Goal: Task Accomplishment & Management: Use online tool/utility

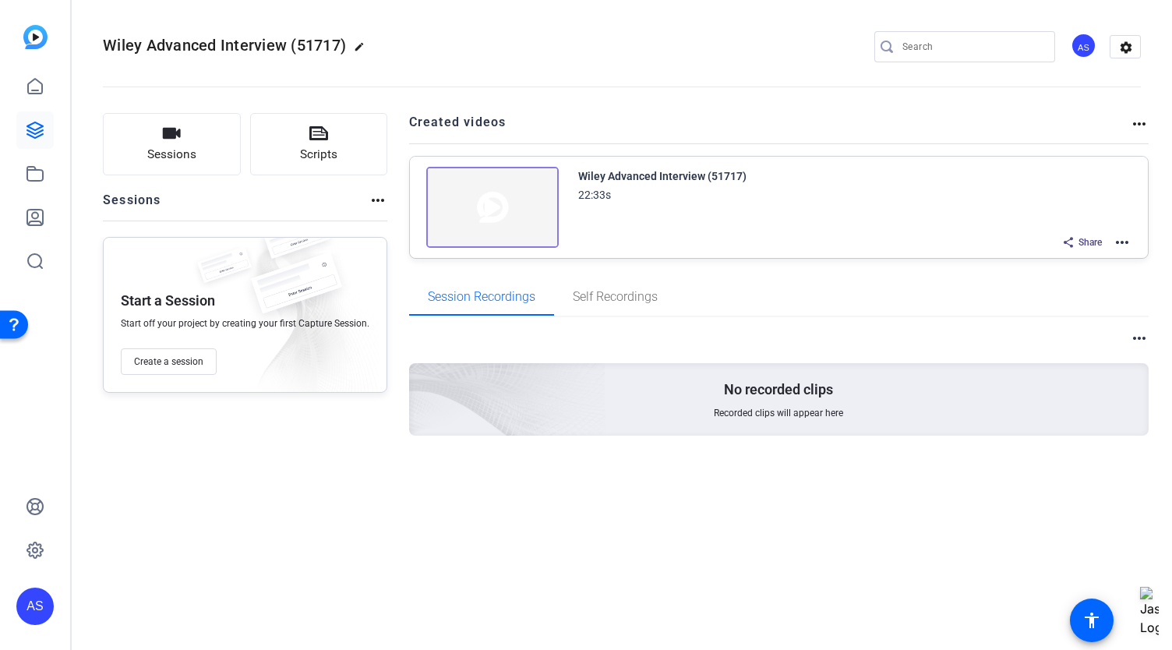
click at [468, 203] on img at bounding box center [492, 207] width 132 height 81
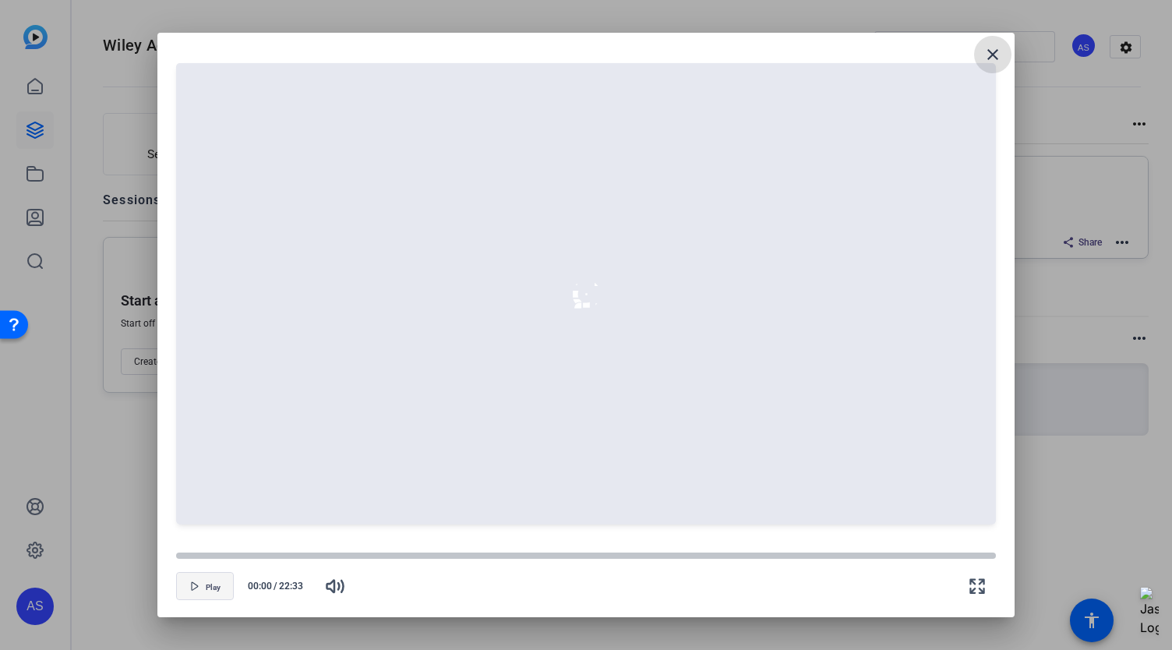
click at [201, 590] on span "button" at bounding box center [205, 585] width 56 height 37
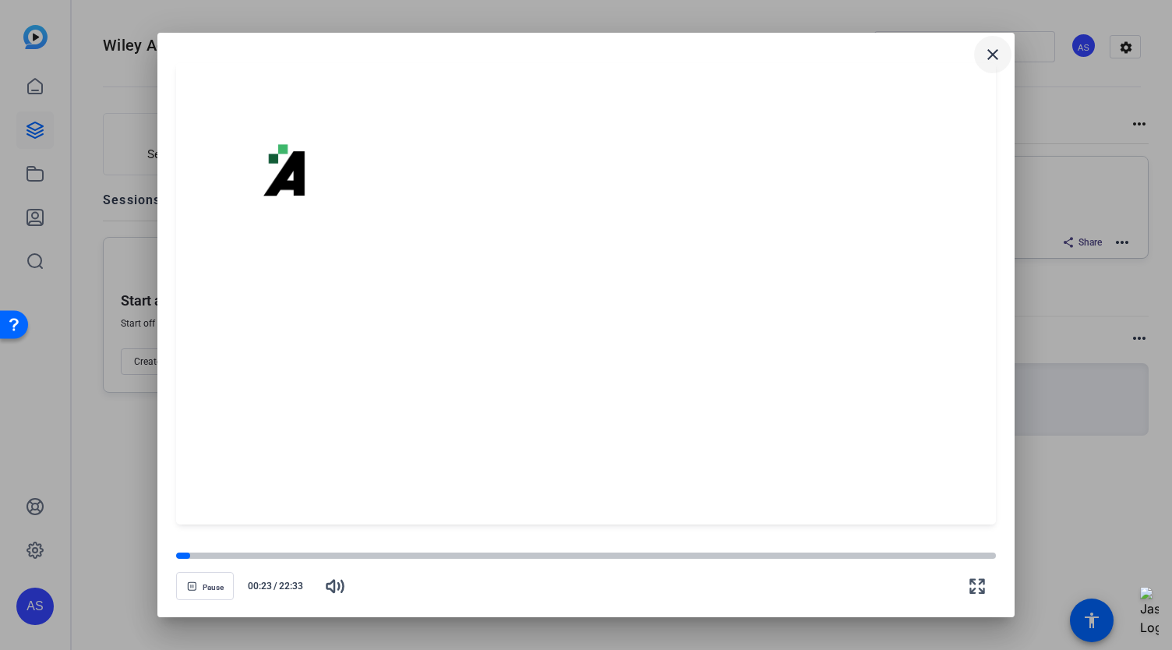
click at [995, 54] on mat-icon "close" at bounding box center [992, 54] width 19 height 19
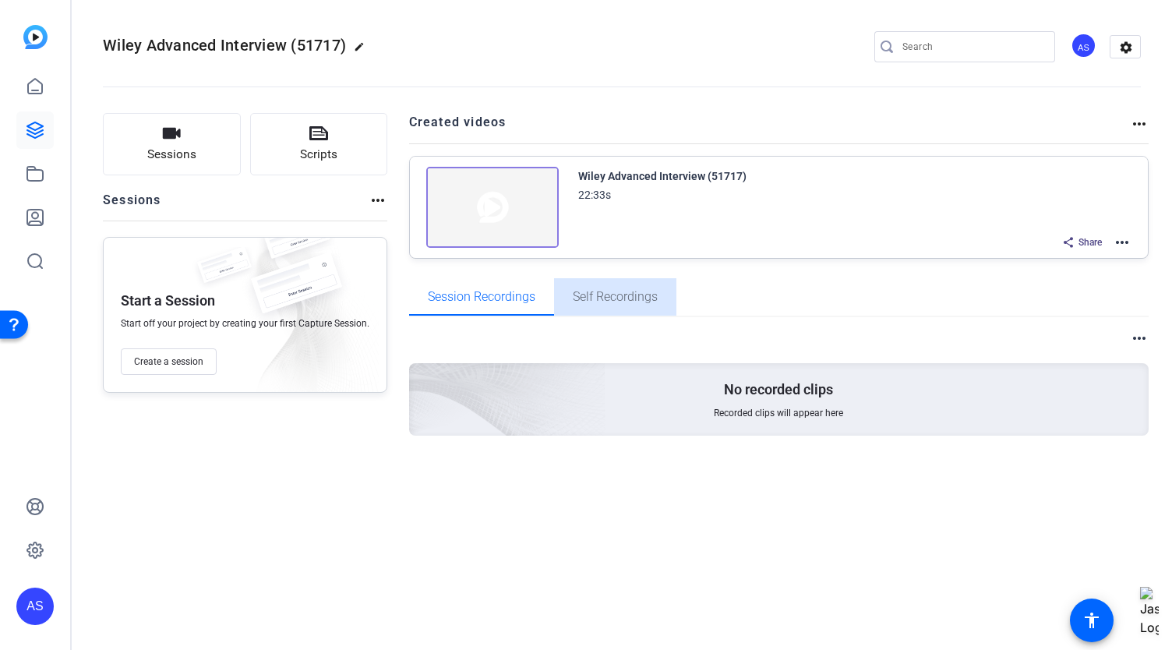
click at [601, 294] on span "Self Recordings" at bounding box center [615, 297] width 85 height 12
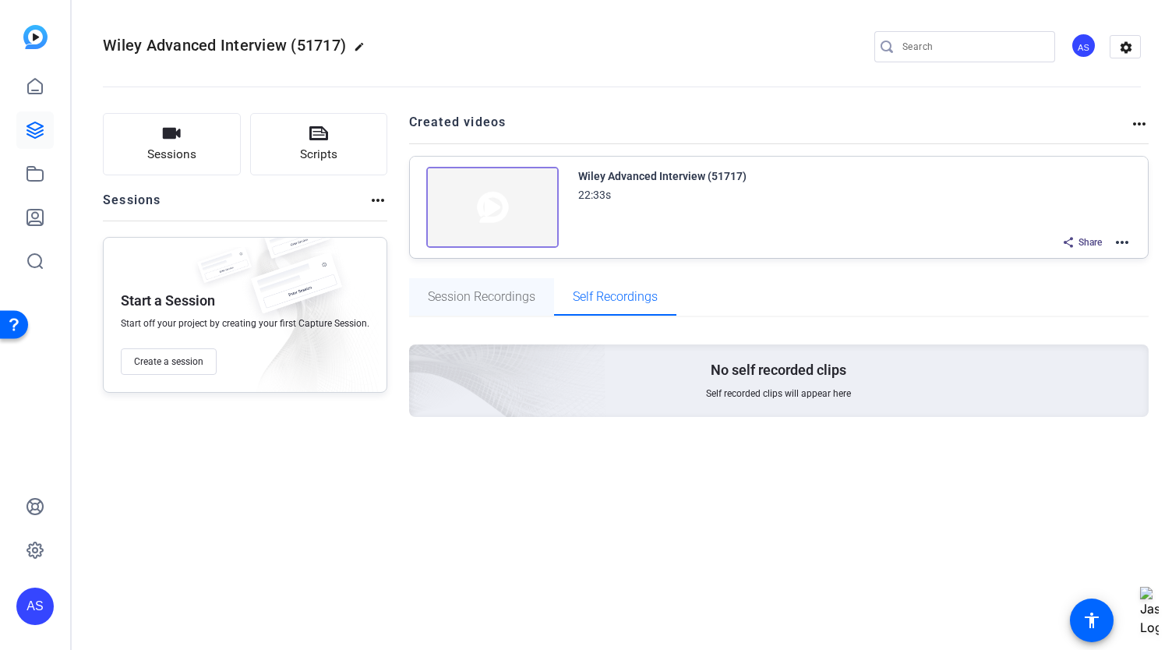
click at [495, 302] on span "Session Recordings" at bounding box center [482, 297] width 108 height 12
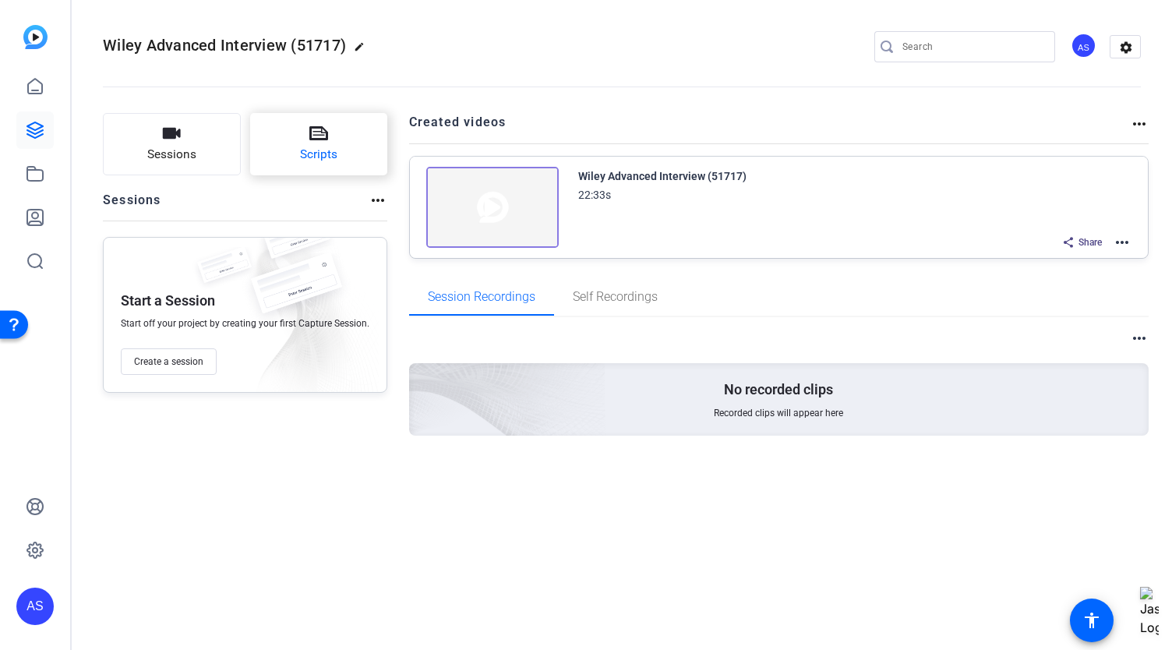
click at [275, 143] on button "Scripts" at bounding box center [319, 144] width 138 height 62
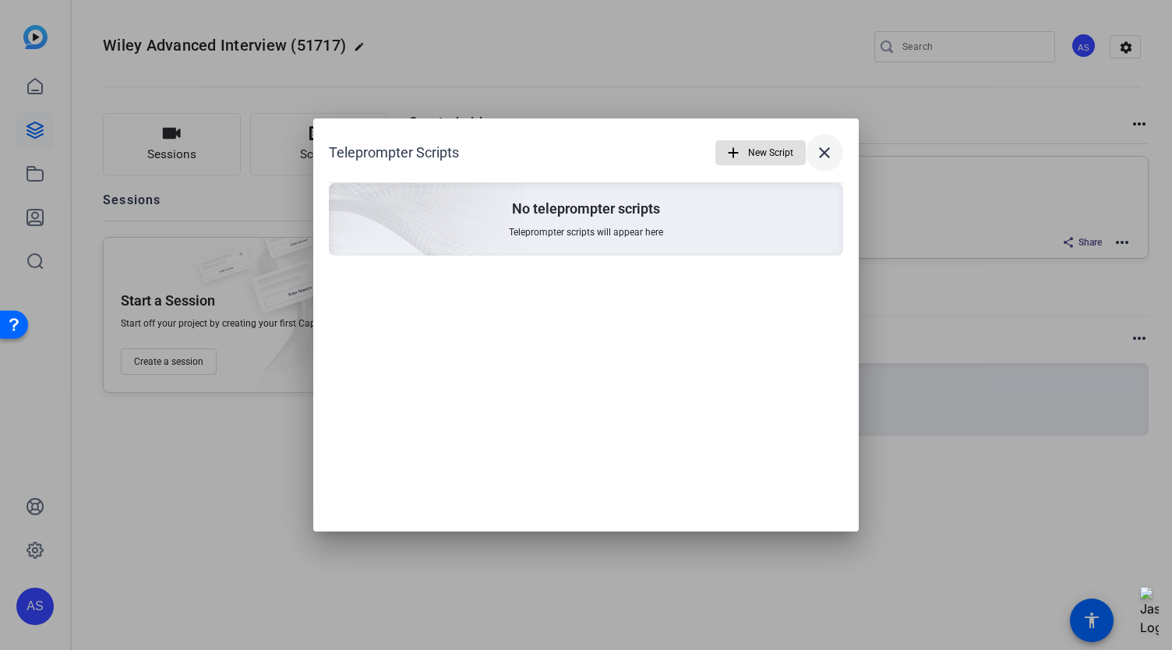
click at [830, 153] on mat-icon "close" at bounding box center [824, 152] width 19 height 19
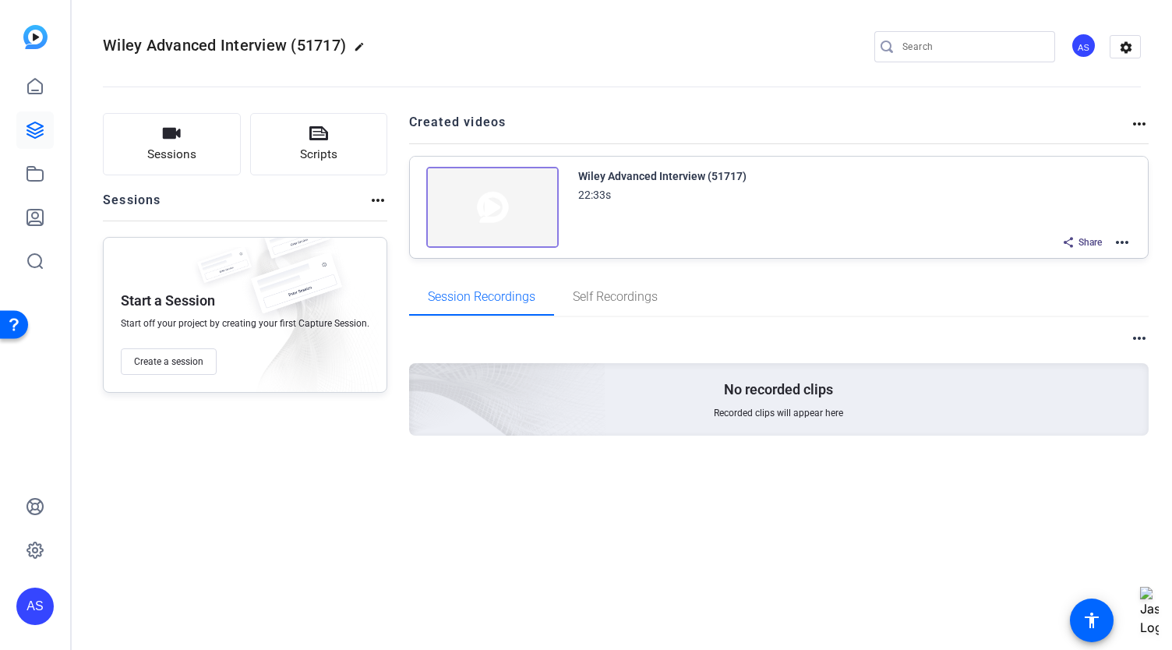
click at [647, 185] on div "22:33s" at bounding box center [662, 194] width 168 height 19
click at [651, 169] on div "Wiley Advanced Interview (51717)" at bounding box center [662, 176] width 168 height 19
click at [477, 203] on img at bounding box center [492, 207] width 132 height 81
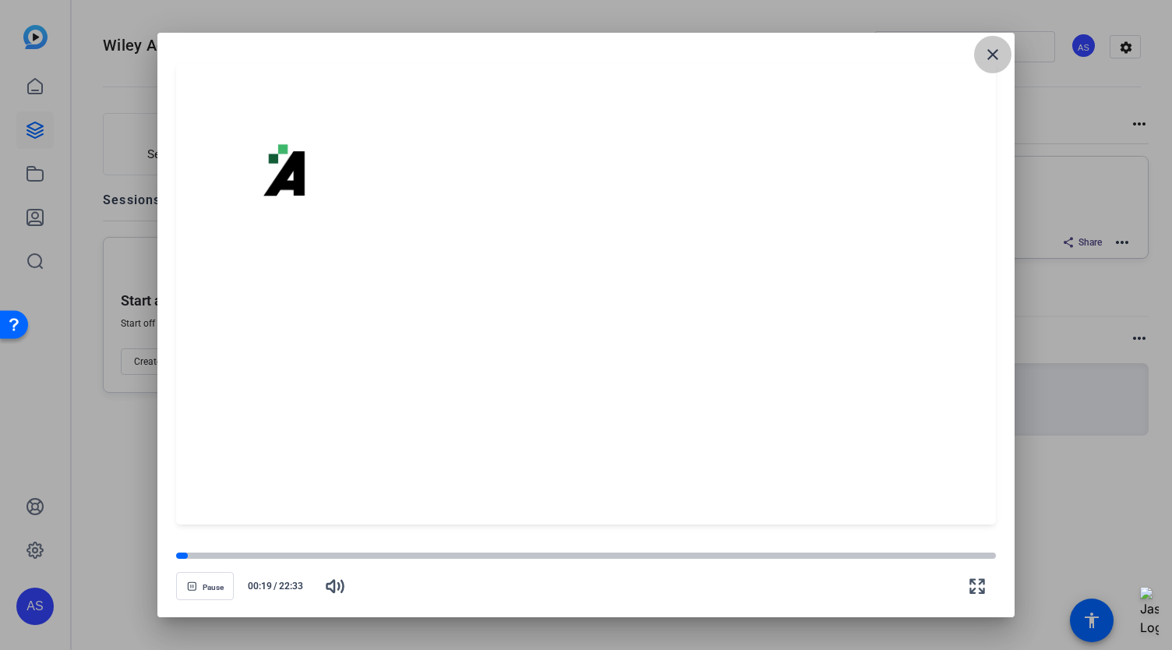
click at [982, 62] on span at bounding box center [992, 54] width 37 height 37
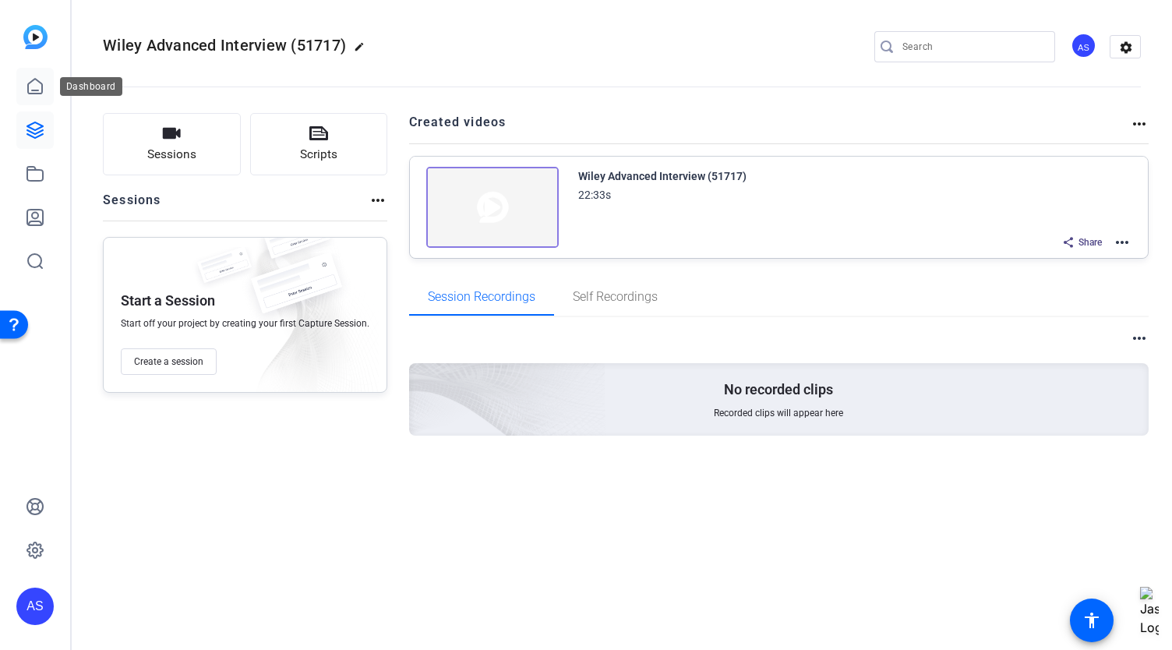
click at [30, 82] on icon at bounding box center [35, 86] width 14 height 15
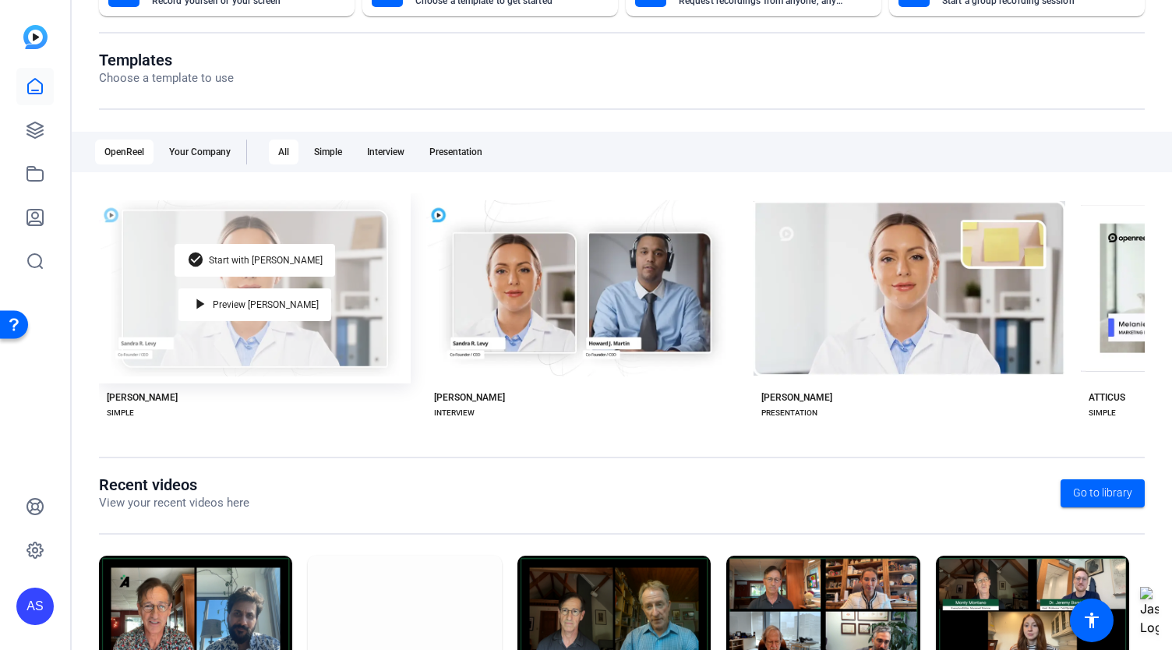
scroll to position [235, 0]
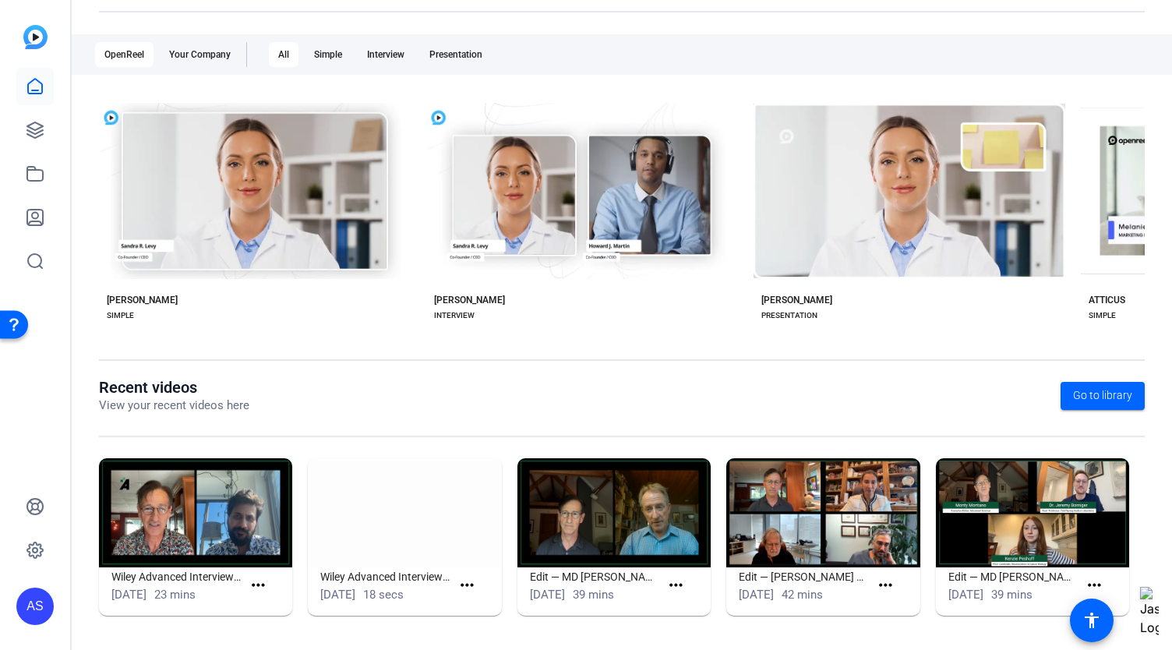
click at [203, 518] on img at bounding box center [195, 512] width 193 height 109
click at [252, 482] on img at bounding box center [195, 512] width 193 height 109
click at [249, 584] on mat-icon "more_horiz" at bounding box center [258, 585] width 19 height 19
click at [264, 609] on span "View" at bounding box center [290, 607] width 62 height 19
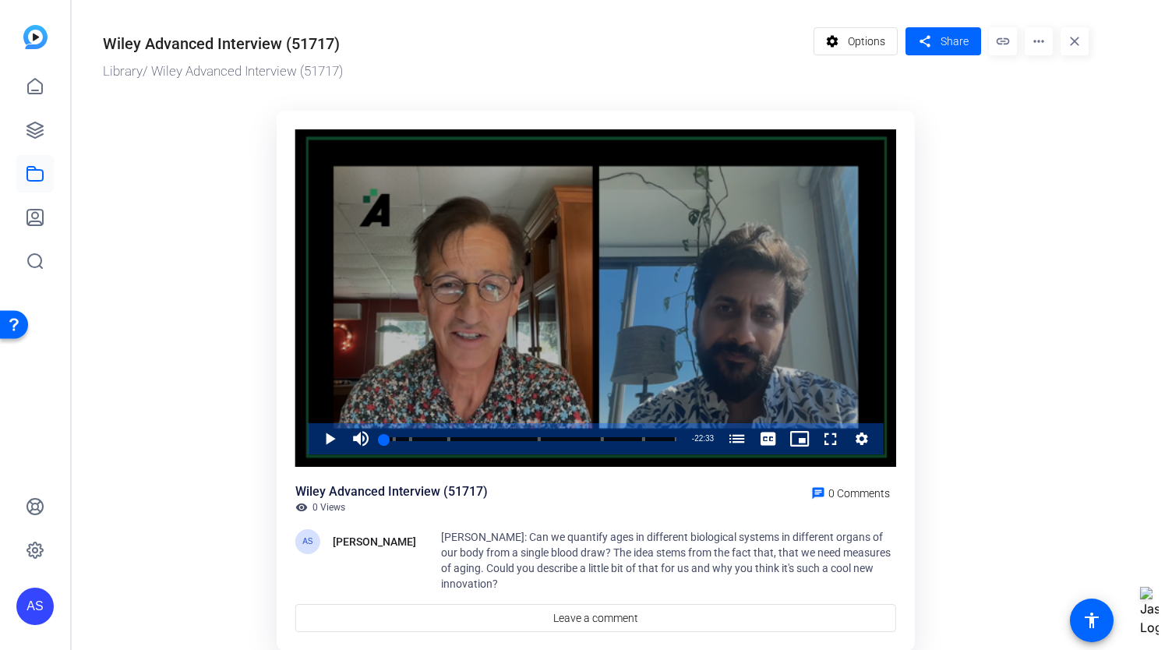
click at [421, 326] on div "Video Player" at bounding box center [595, 298] width 601 height 338
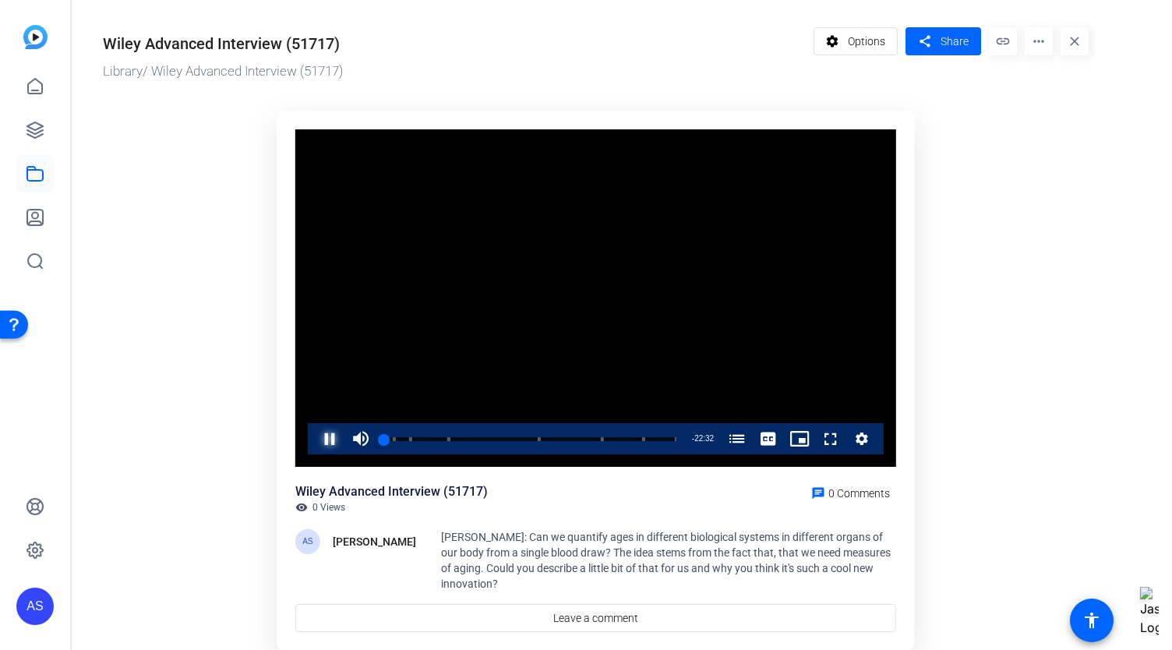
click at [314, 440] on span "Video Player" at bounding box center [314, 438] width 0 height 31
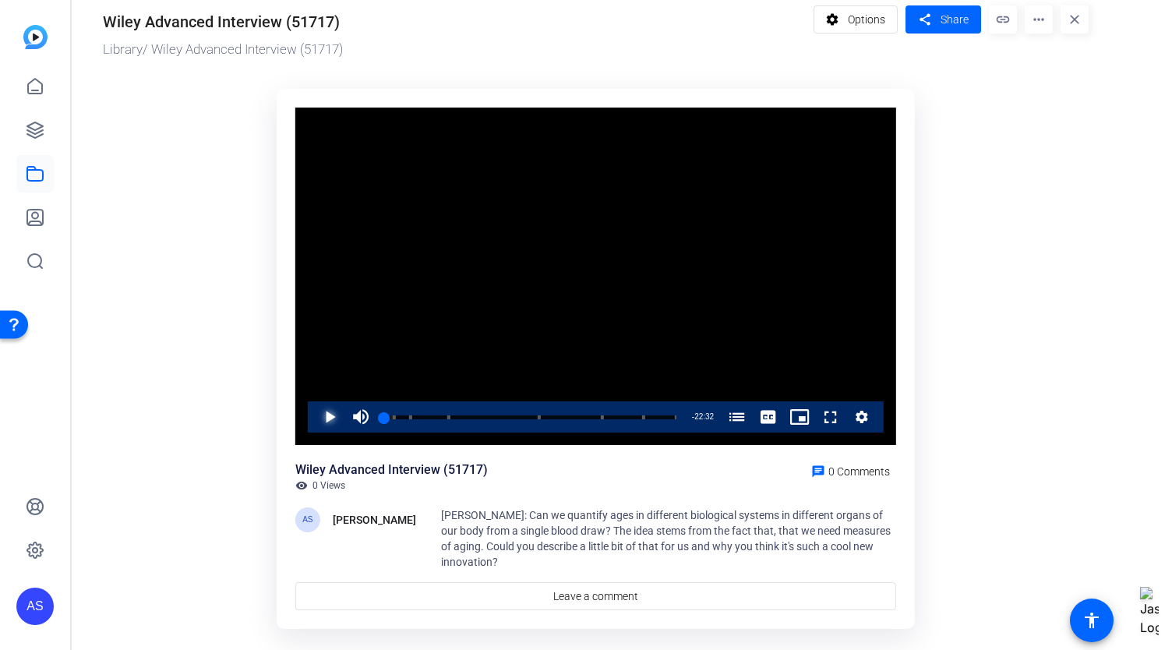
scroll to position [39, 0]
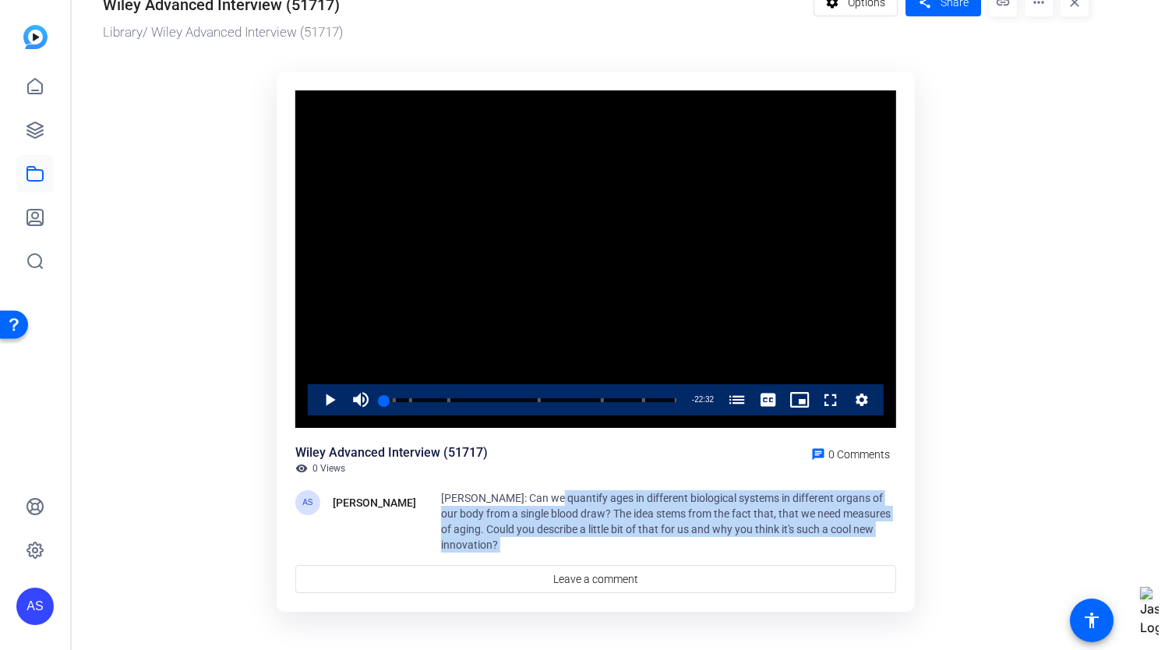
drag, startPoint x: 542, startPoint y: 492, endPoint x: 542, endPoint y: 542, distance: 49.9
click at [542, 542] on div "Wiley Advanced Interview (51717) visibility 0 Views chat 0 Comments AS Alison S…" at bounding box center [595, 518] width 601 height 150
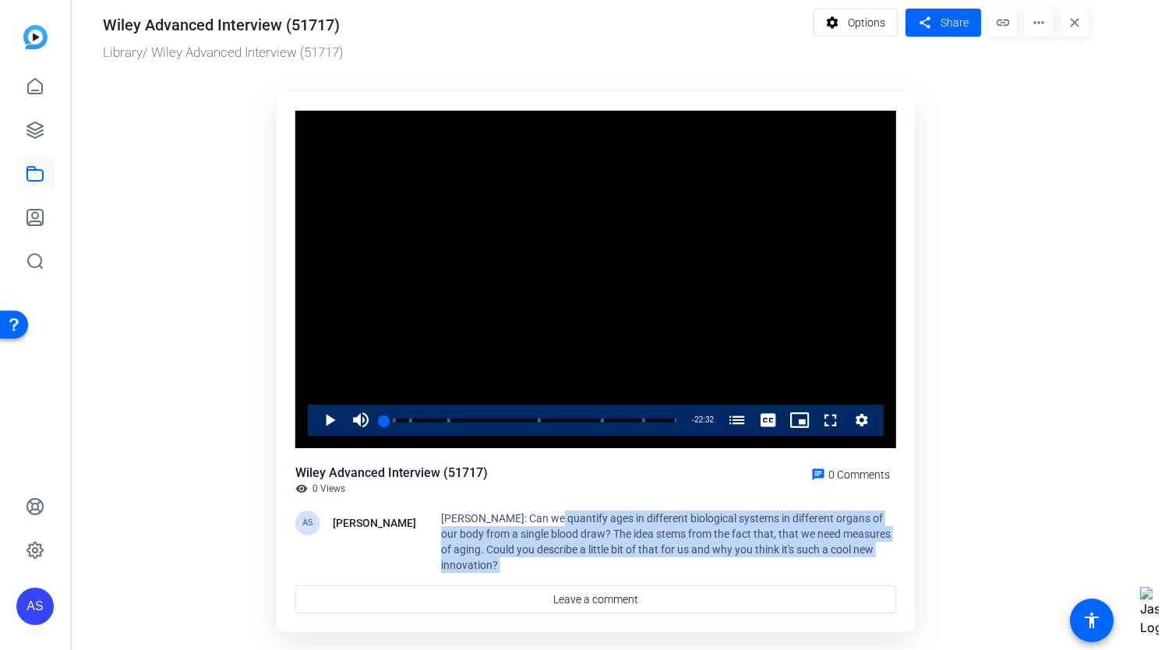
scroll to position [0, 0]
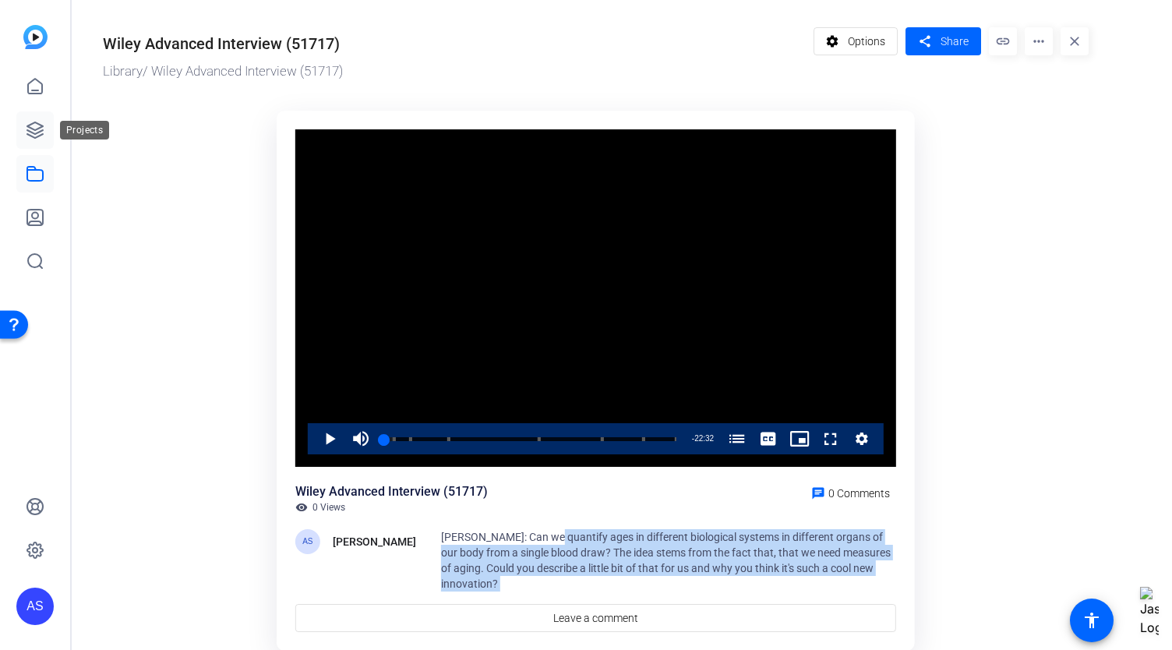
click at [41, 135] on icon at bounding box center [35, 130] width 16 height 16
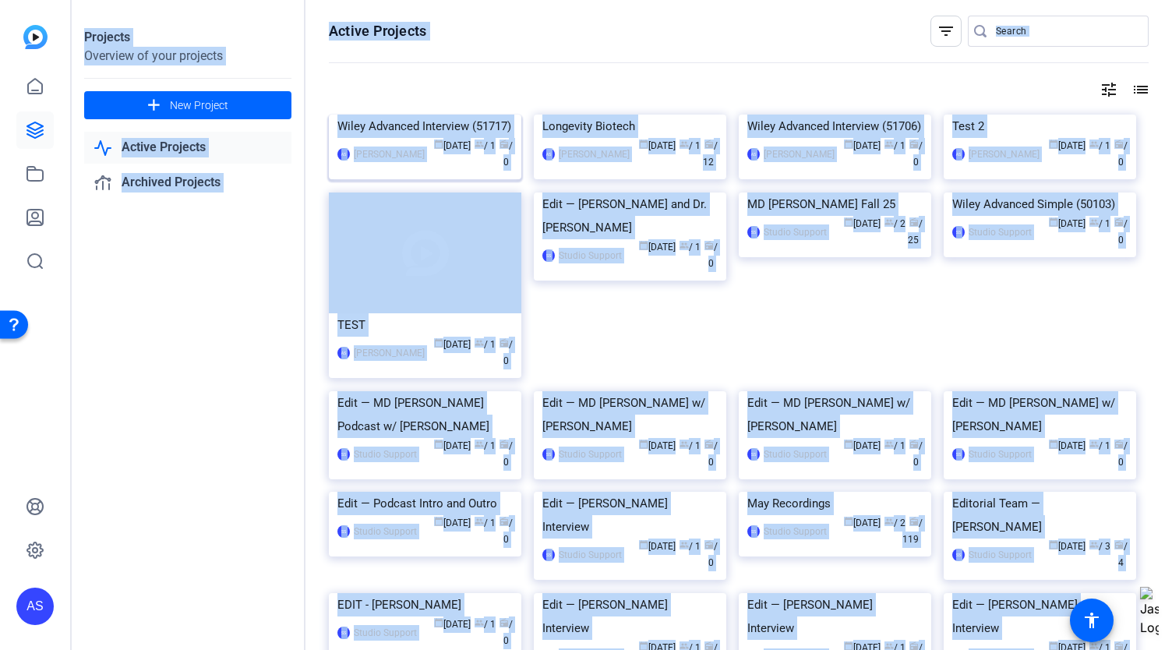
click at [425, 138] on div "Wiley Advanced Interview (51717)" at bounding box center [424, 126] width 175 height 23
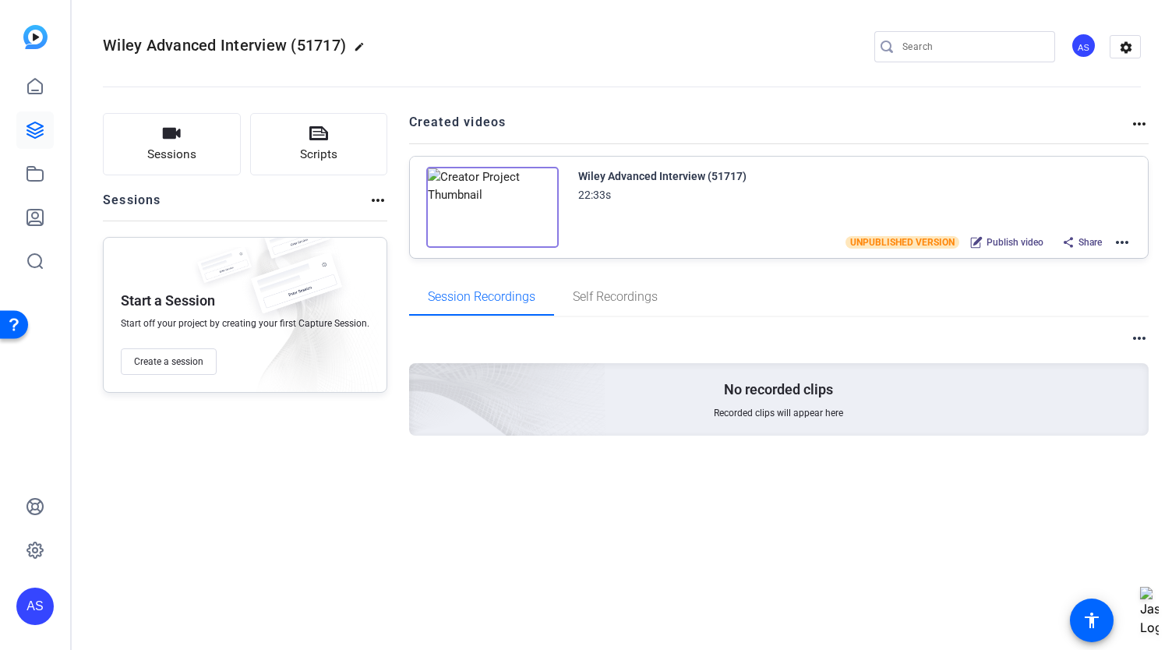
click at [474, 202] on img at bounding box center [492, 207] width 132 height 81
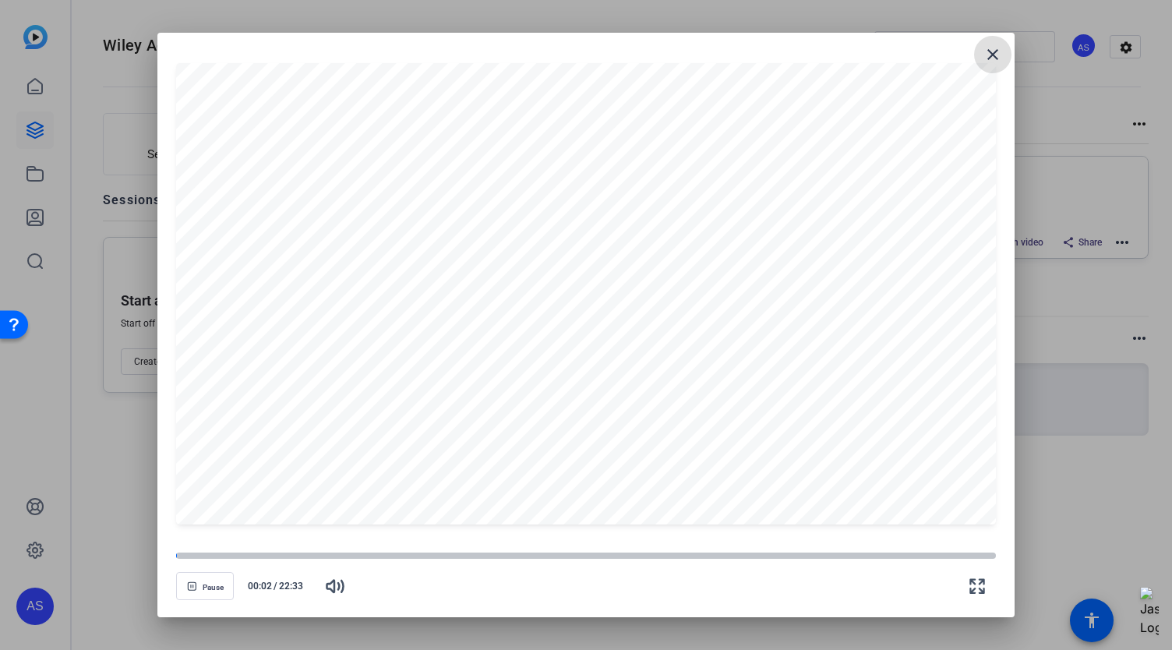
click at [999, 65] on span at bounding box center [992, 54] width 37 height 37
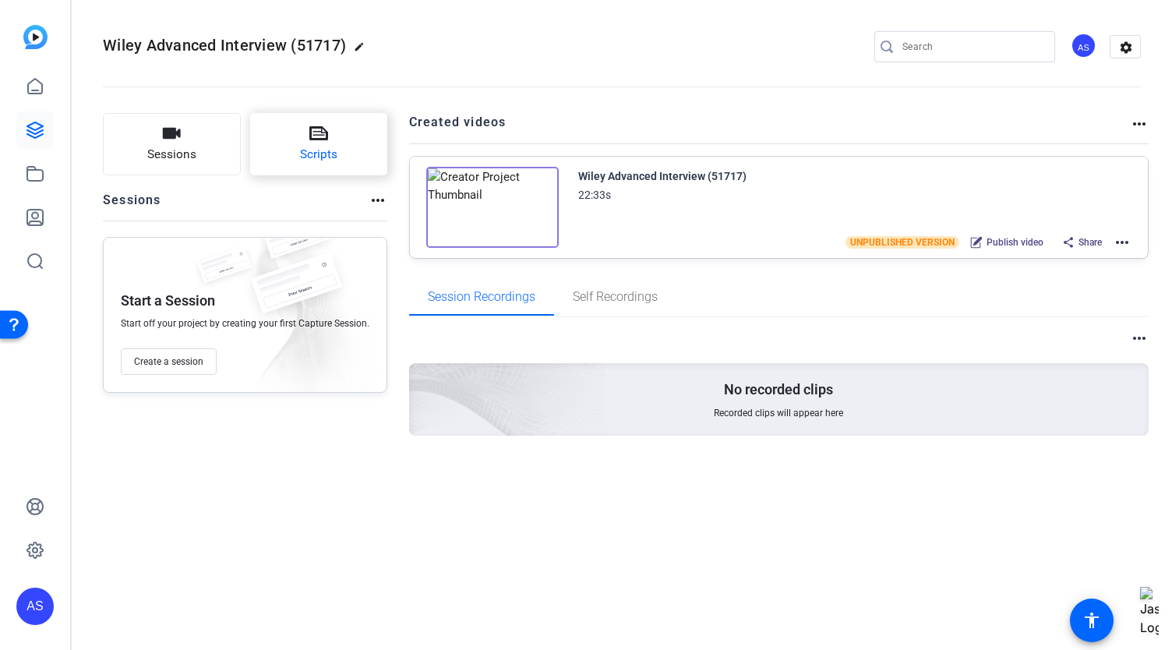
click at [316, 144] on button "Scripts" at bounding box center [319, 144] width 138 height 62
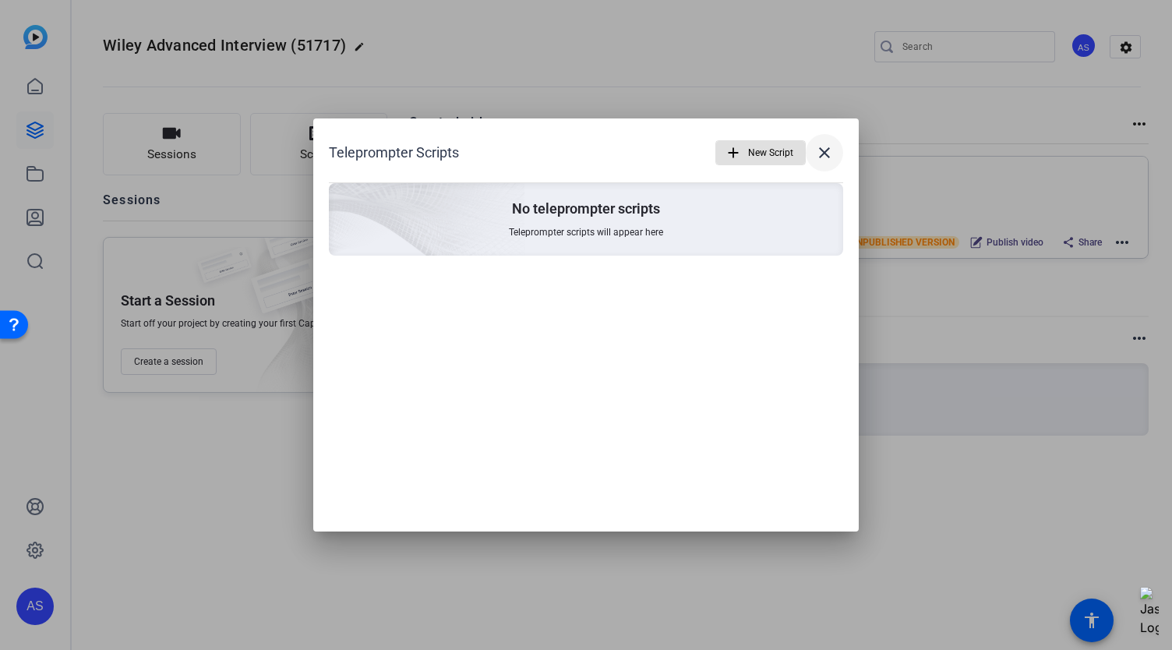
click at [827, 153] on mat-icon "close" at bounding box center [824, 152] width 19 height 19
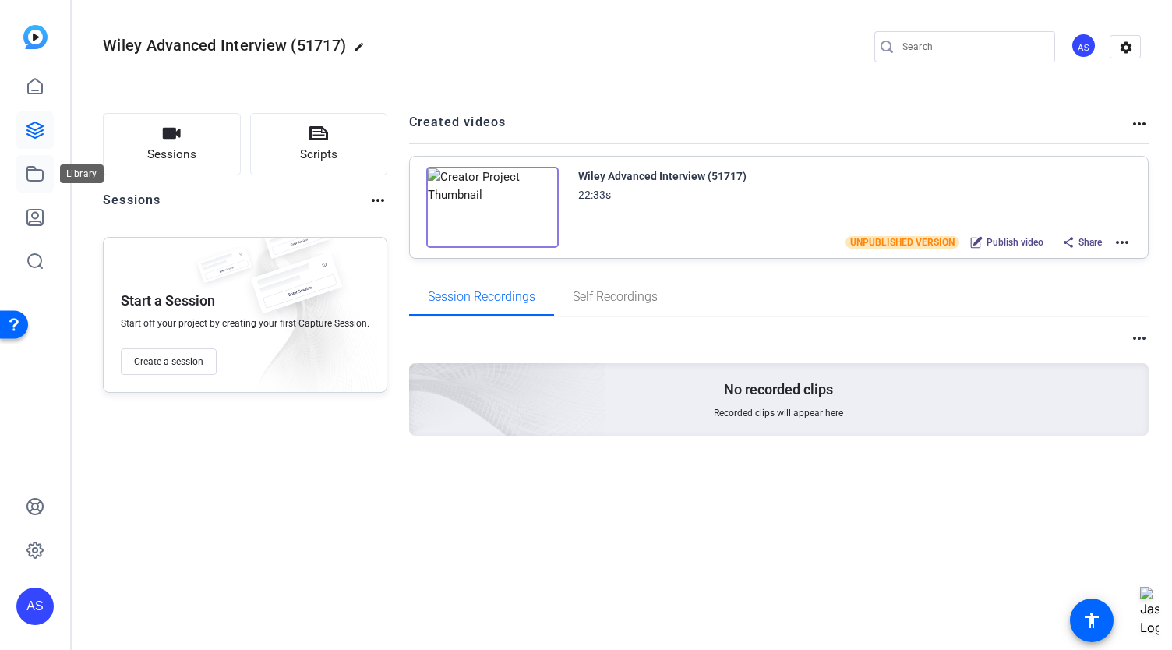
click at [26, 171] on icon at bounding box center [35, 173] width 19 height 19
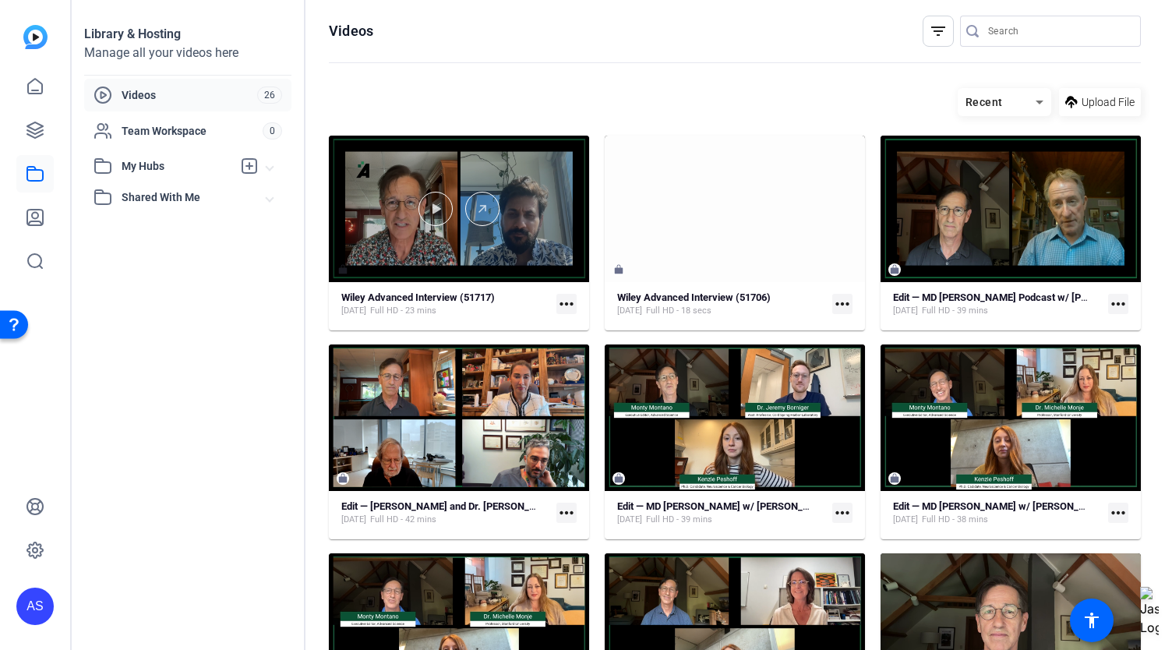
click at [382, 230] on div at bounding box center [459, 209] width 260 height 146
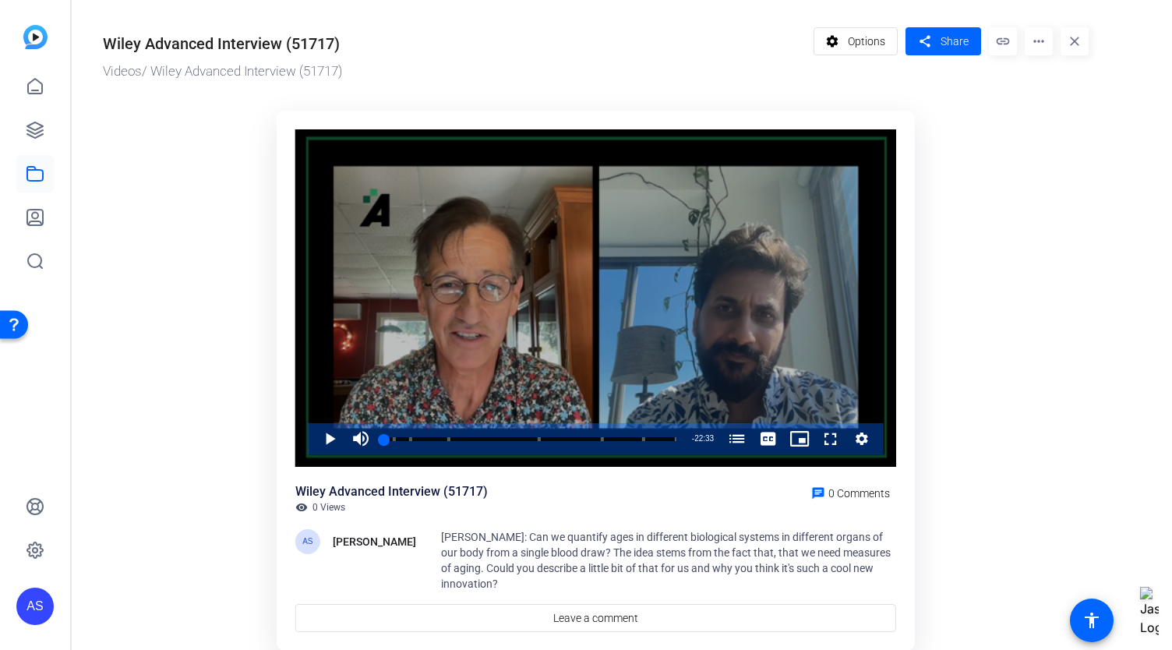
click at [403, 345] on div "Video Player" at bounding box center [595, 298] width 601 height 338
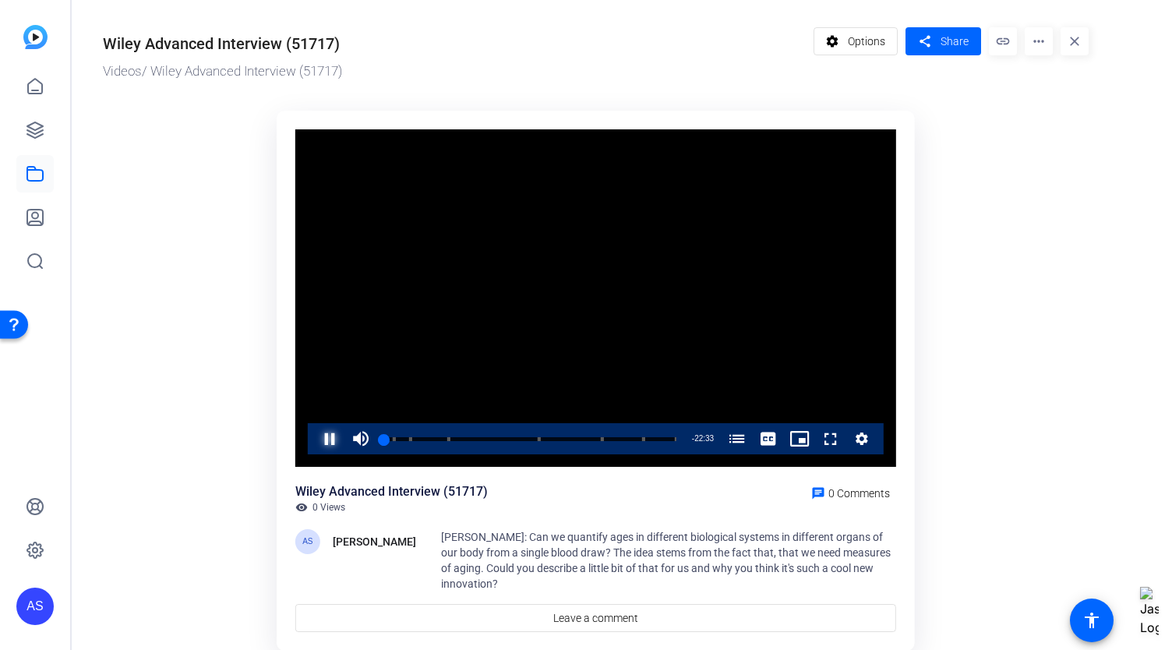
click at [314, 437] on span "Video Player" at bounding box center [314, 438] width 0 height 31
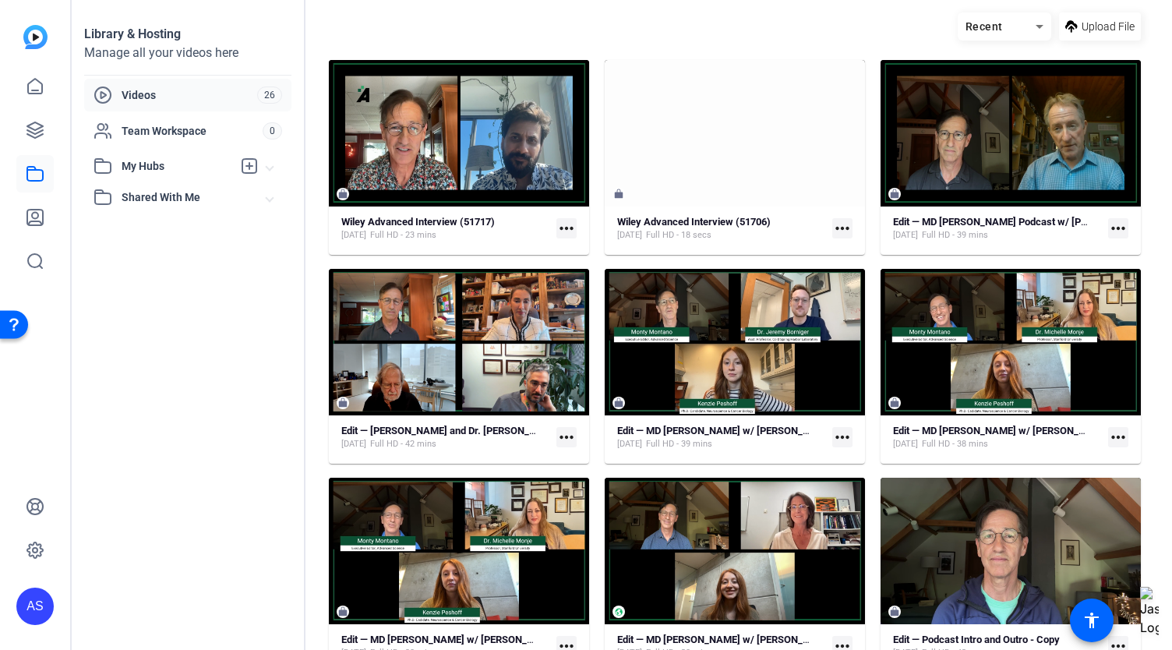
scroll to position [78, 0]
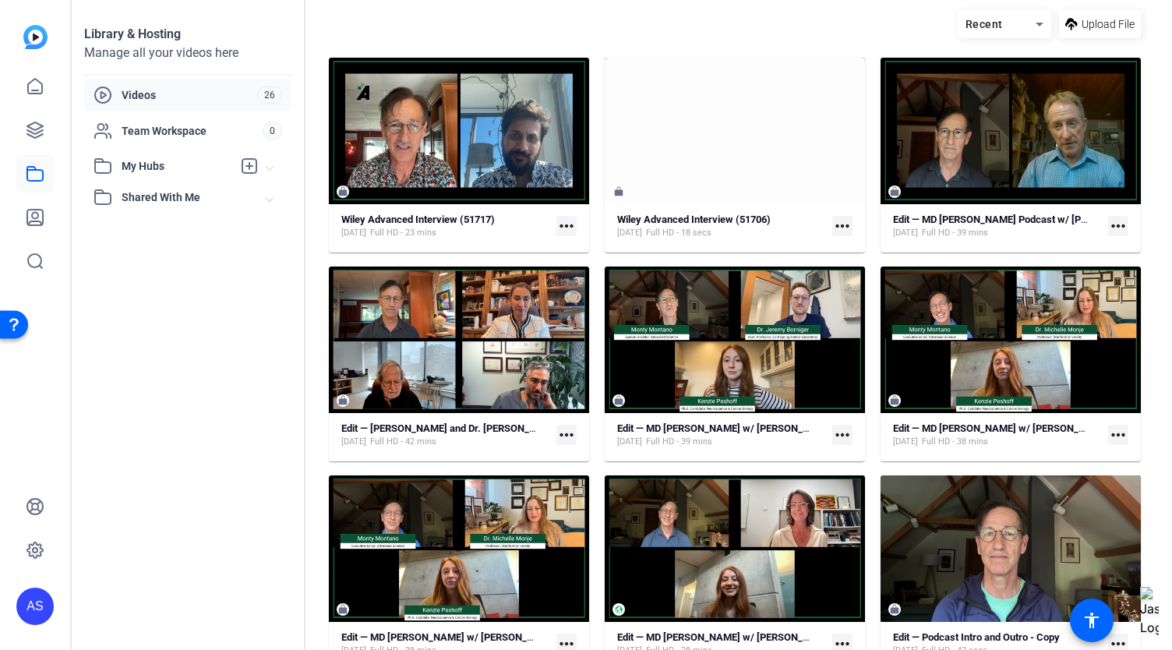
click at [565, 224] on mat-icon "more_horiz" at bounding box center [566, 226] width 20 height 20
click at [570, 247] on span "Edit in Creator" at bounding box center [598, 248] width 65 height 19
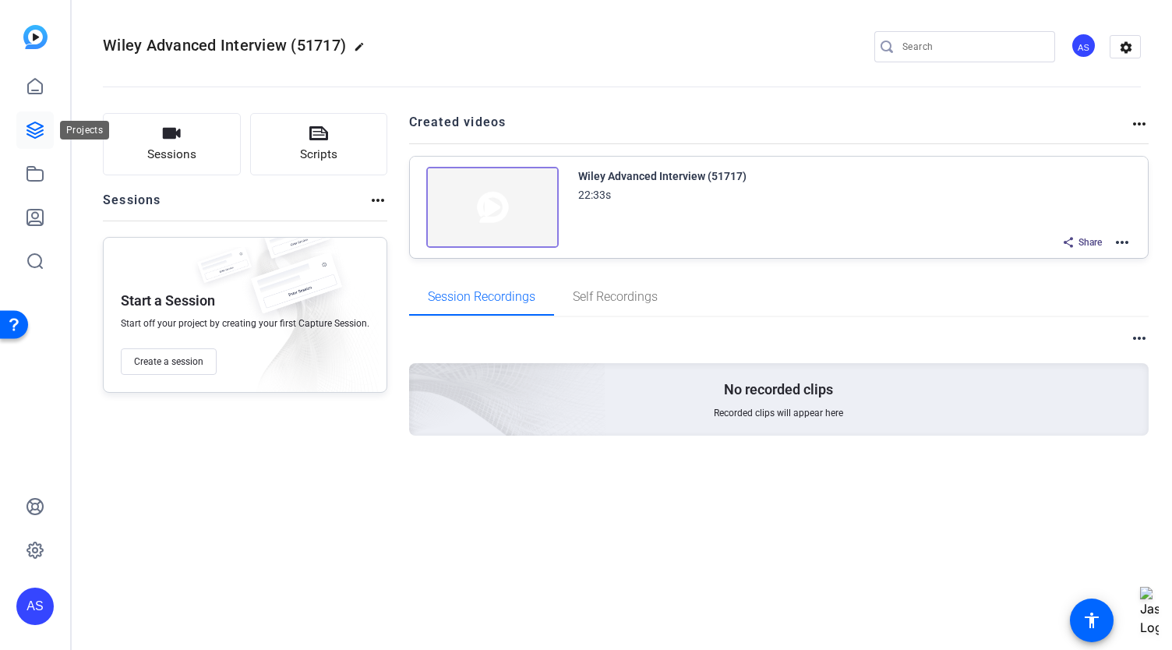
click at [34, 130] on icon at bounding box center [35, 130] width 16 height 16
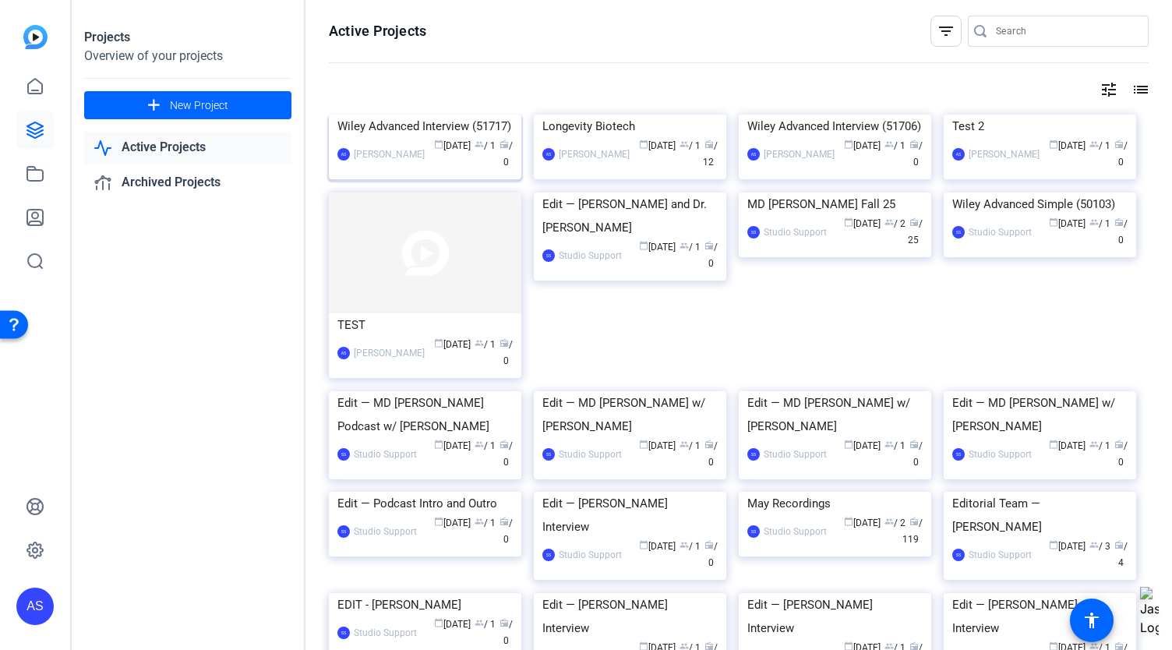
click at [419, 115] on img at bounding box center [425, 115] width 192 height 0
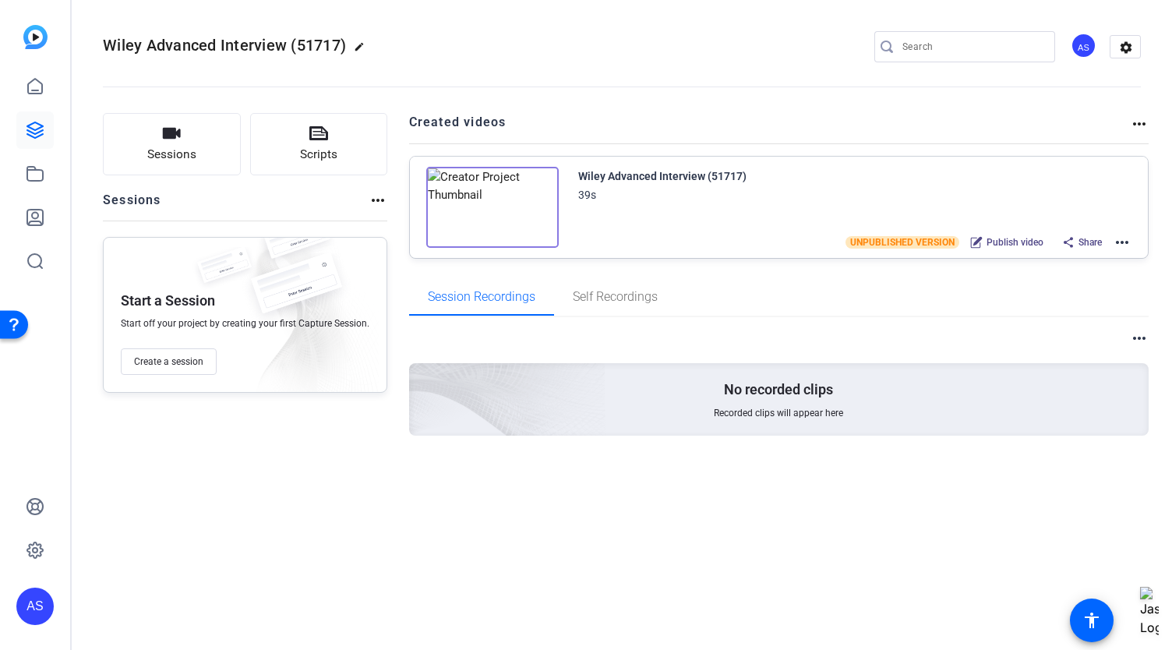
click at [496, 220] on img at bounding box center [492, 207] width 132 height 81
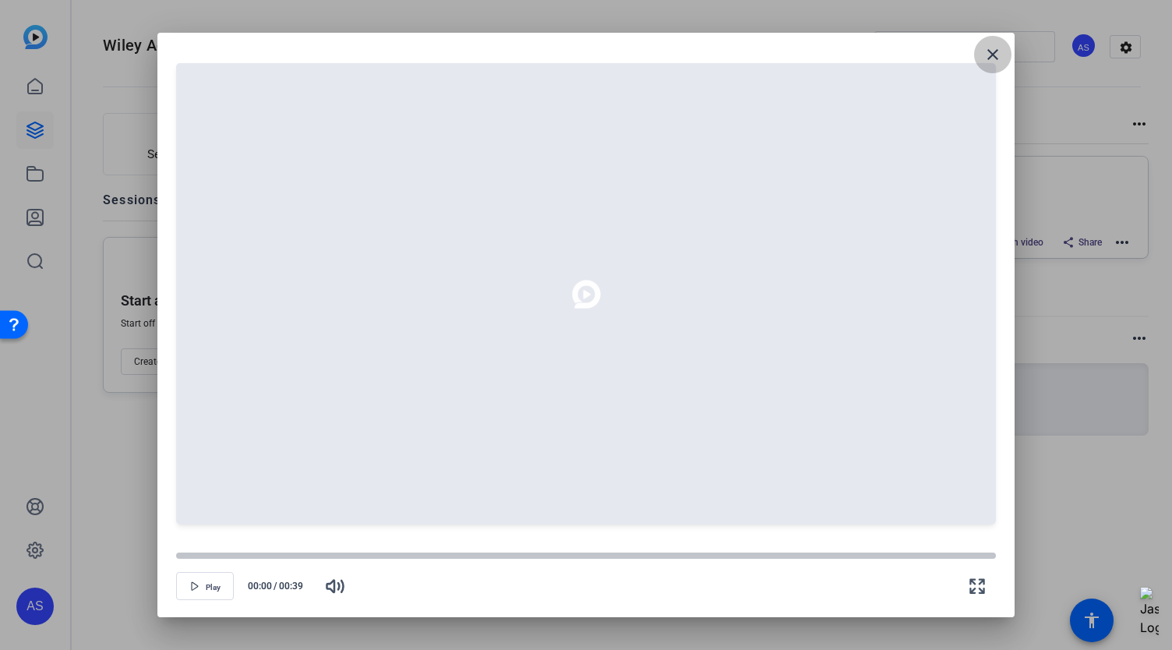
click at [1007, 61] on span at bounding box center [992, 54] width 37 height 37
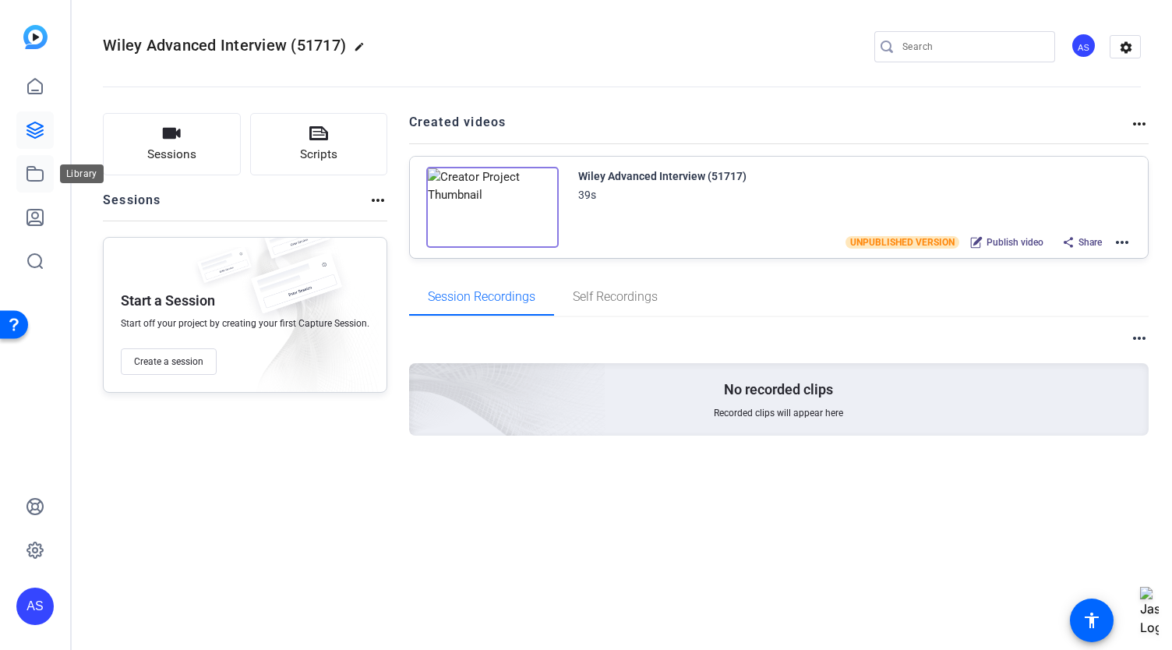
click at [37, 178] on icon at bounding box center [35, 173] width 19 height 19
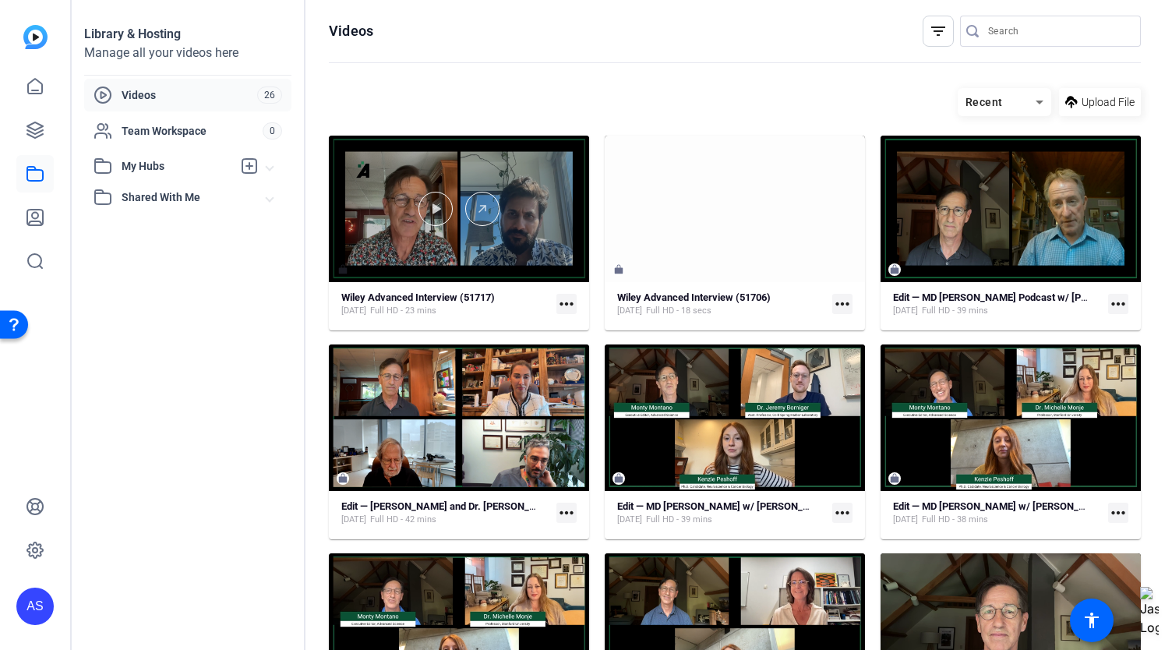
click at [524, 226] on div at bounding box center [459, 209] width 260 height 146
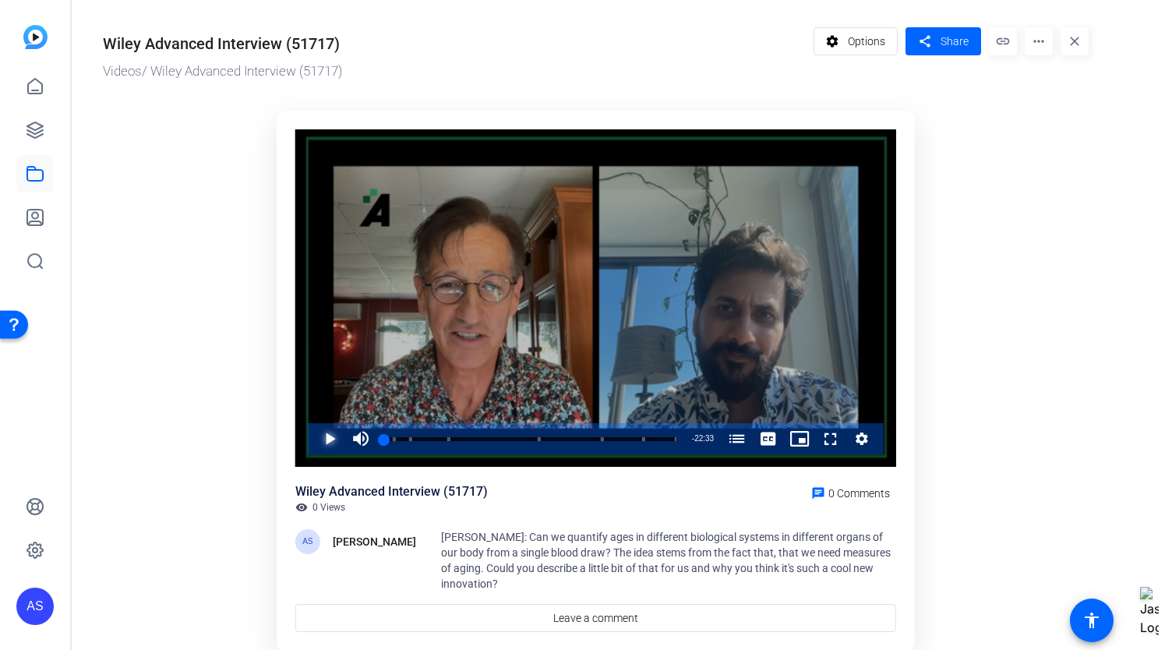
click at [314, 437] on span "Video Player" at bounding box center [314, 438] width 0 height 31
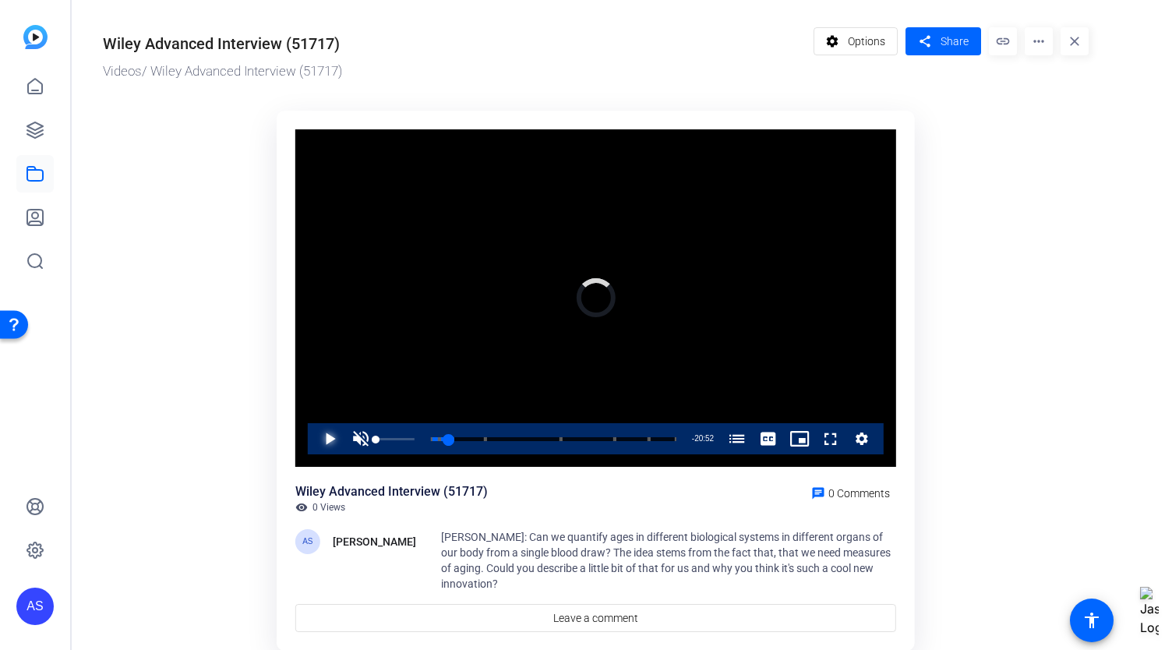
drag, startPoint x: 407, startPoint y: 437, endPoint x: 358, endPoint y: 436, distance: 48.3
click at [358, 436] on div "Play Unmute 0% Current Time 1:41 / Duration 22:33 Loaded : 0.00% 00:00 01:41 A …" at bounding box center [596, 438] width 576 height 31
click at [362, 439] on span "Video Player" at bounding box center [360, 438] width 31 height 31
click at [376, 346] on video "Video Player" at bounding box center [595, 298] width 601 height 338
click at [1039, 50] on mat-icon "more_horiz" at bounding box center [1039, 41] width 28 height 28
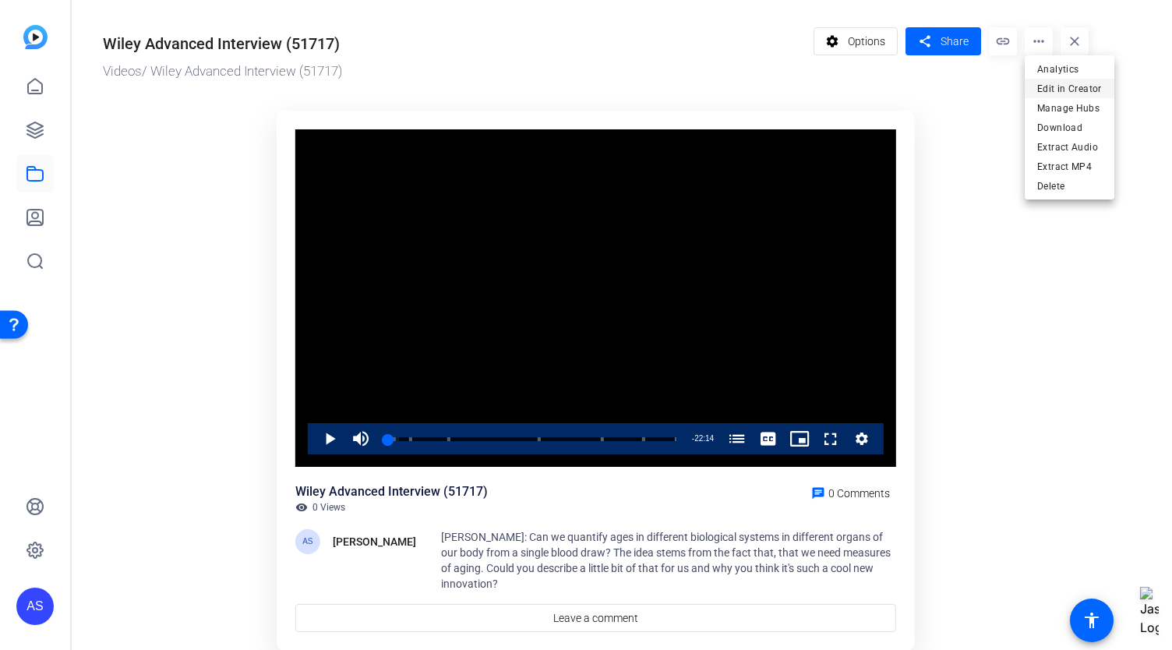
click at [1045, 83] on span "Edit in Creator" at bounding box center [1069, 88] width 65 height 19
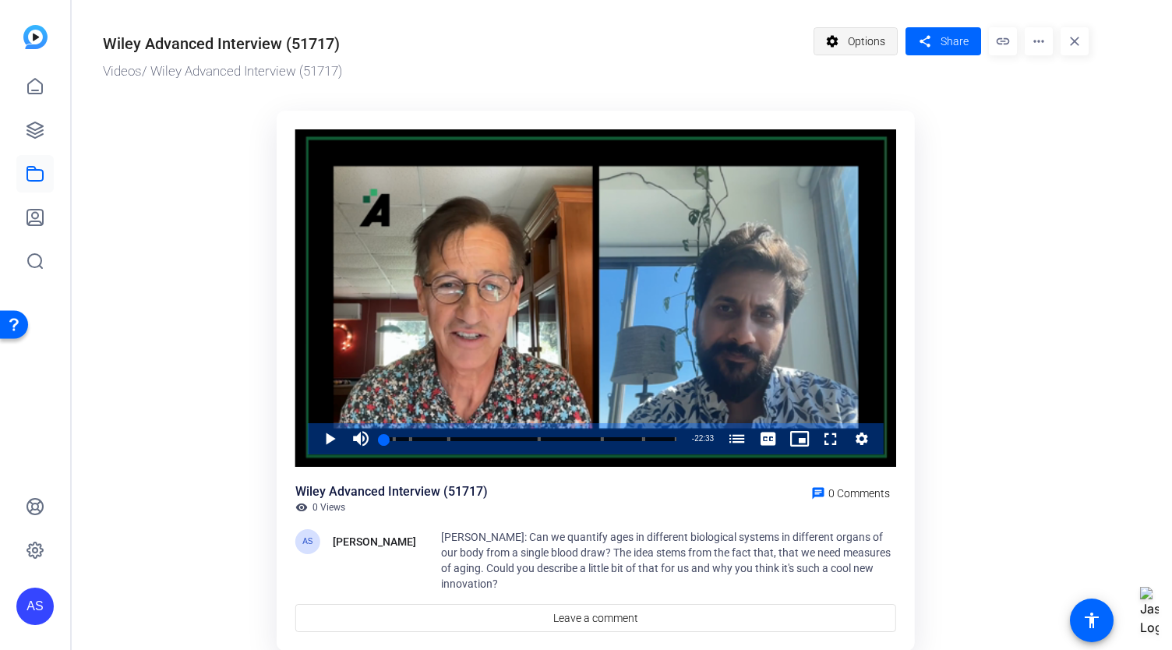
click at [872, 44] on span "Options" at bounding box center [866, 41] width 37 height 30
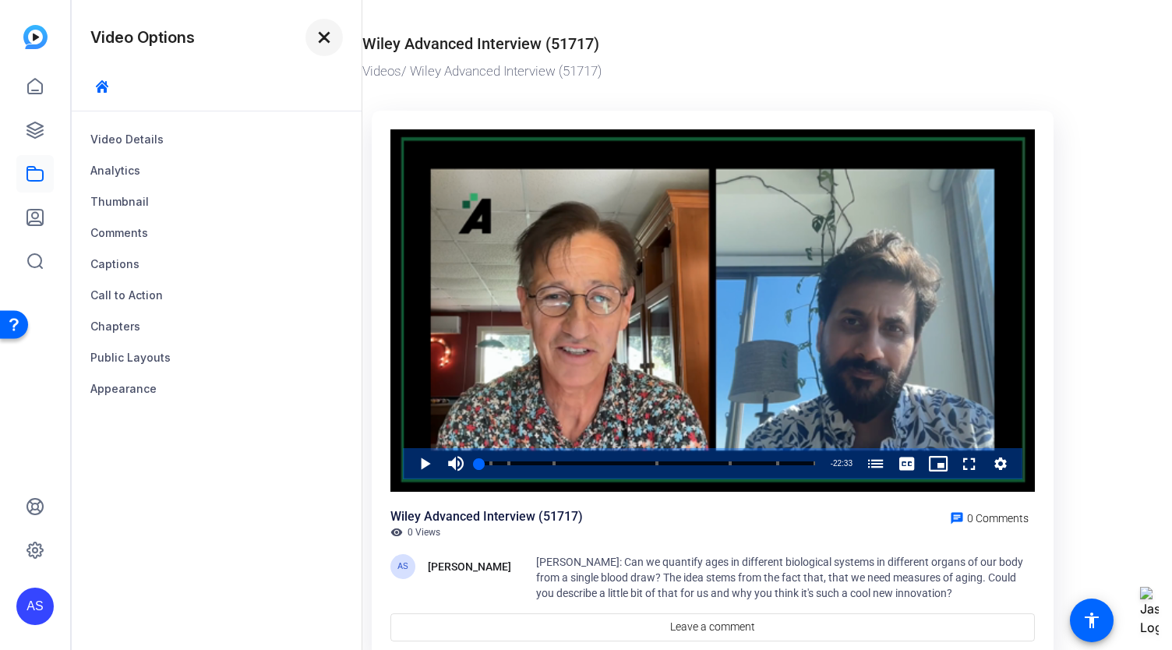
click at [322, 32] on mat-icon "close" at bounding box center [324, 37] width 19 height 19
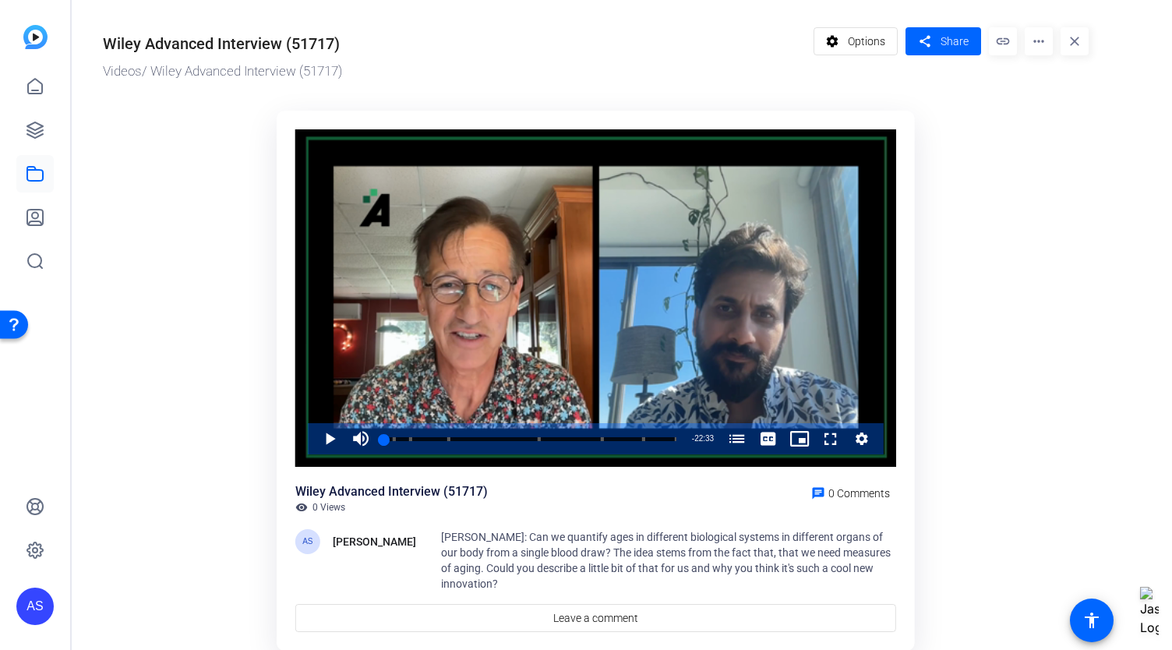
click at [1039, 40] on mat-icon "more_horiz" at bounding box center [1039, 41] width 28 height 28
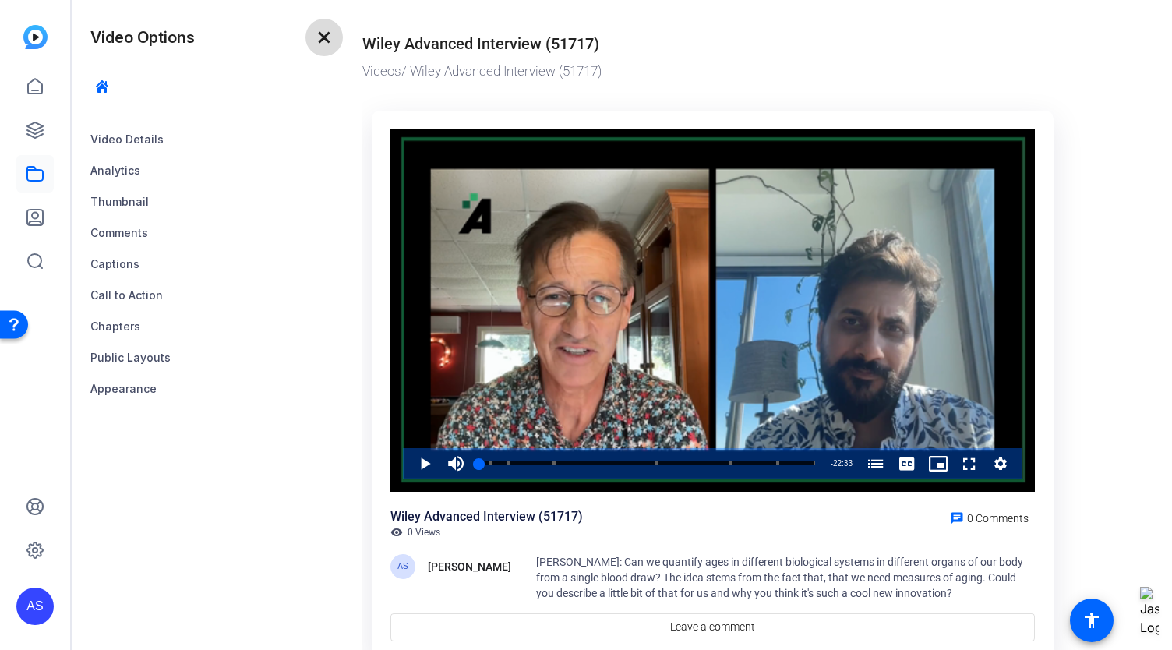
click at [327, 30] on mat-icon "close" at bounding box center [324, 37] width 19 height 19
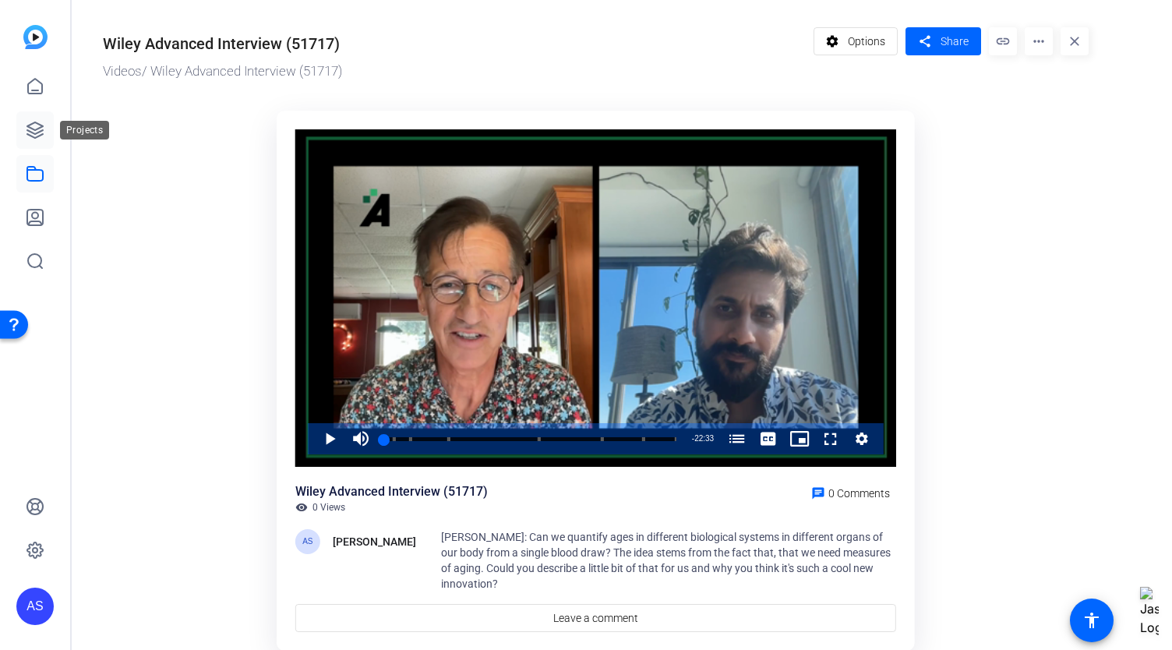
click at [36, 129] on icon at bounding box center [35, 130] width 16 height 16
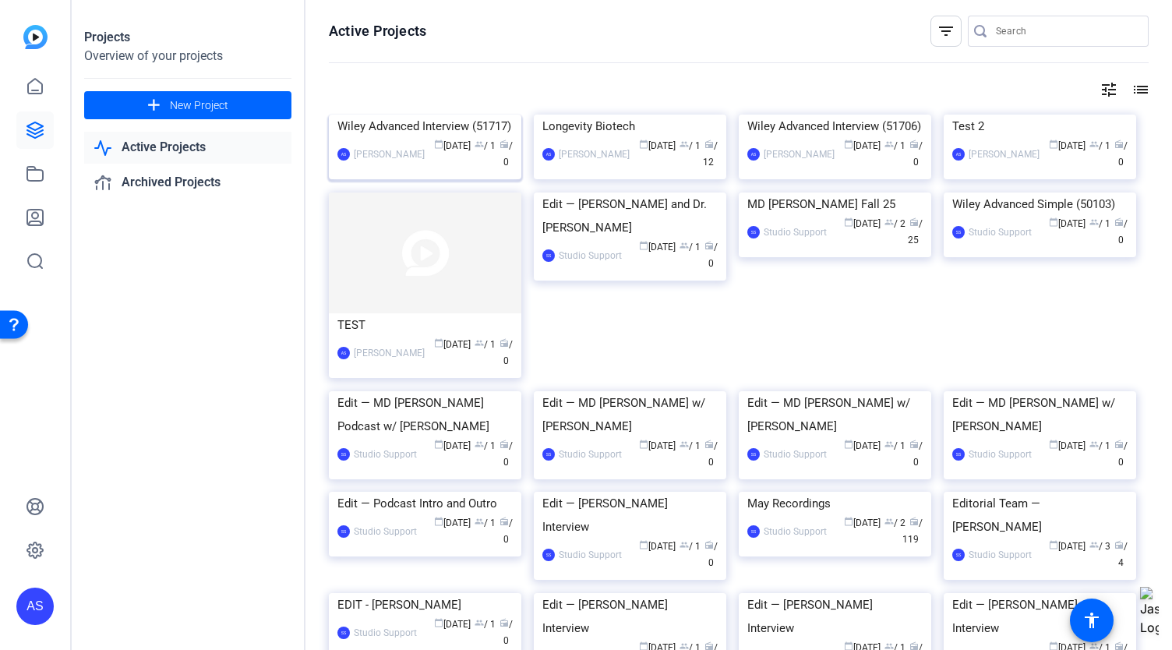
click at [415, 115] on img at bounding box center [425, 115] width 192 height 0
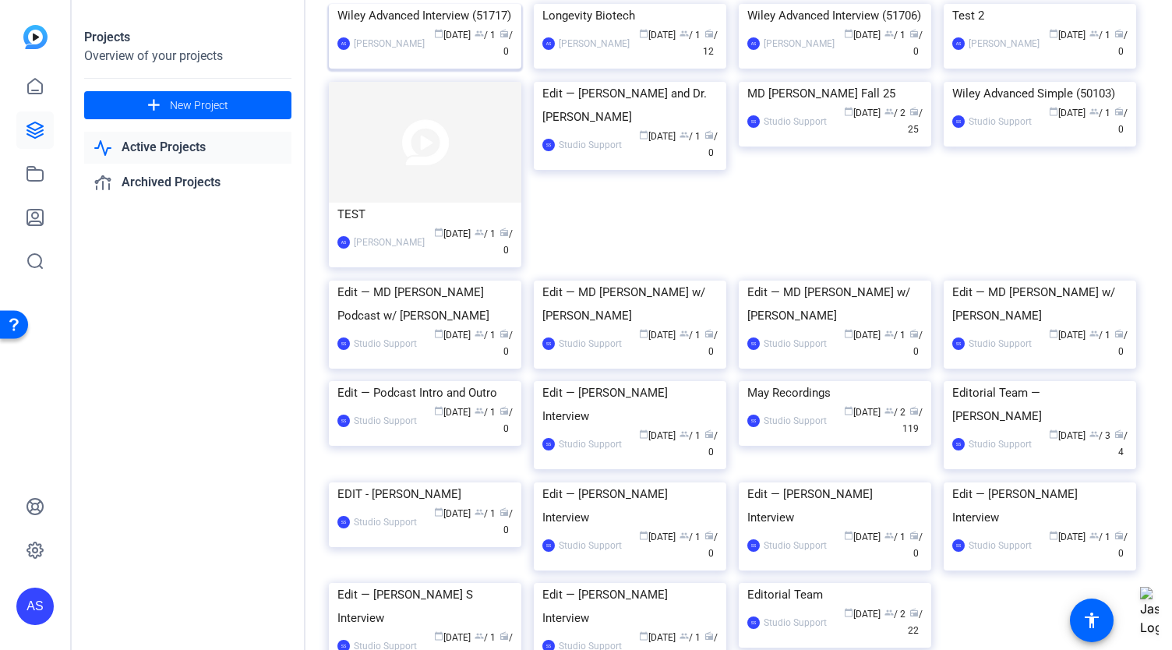
scroll to position [78, 0]
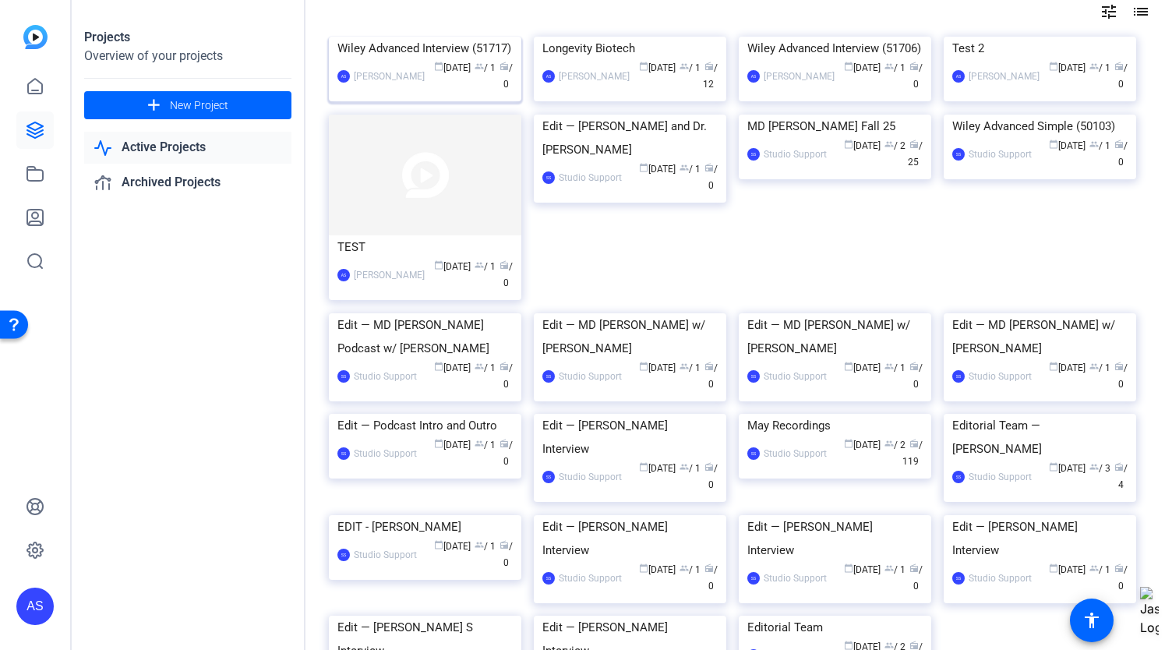
click at [356, 37] on img at bounding box center [425, 37] width 192 height 0
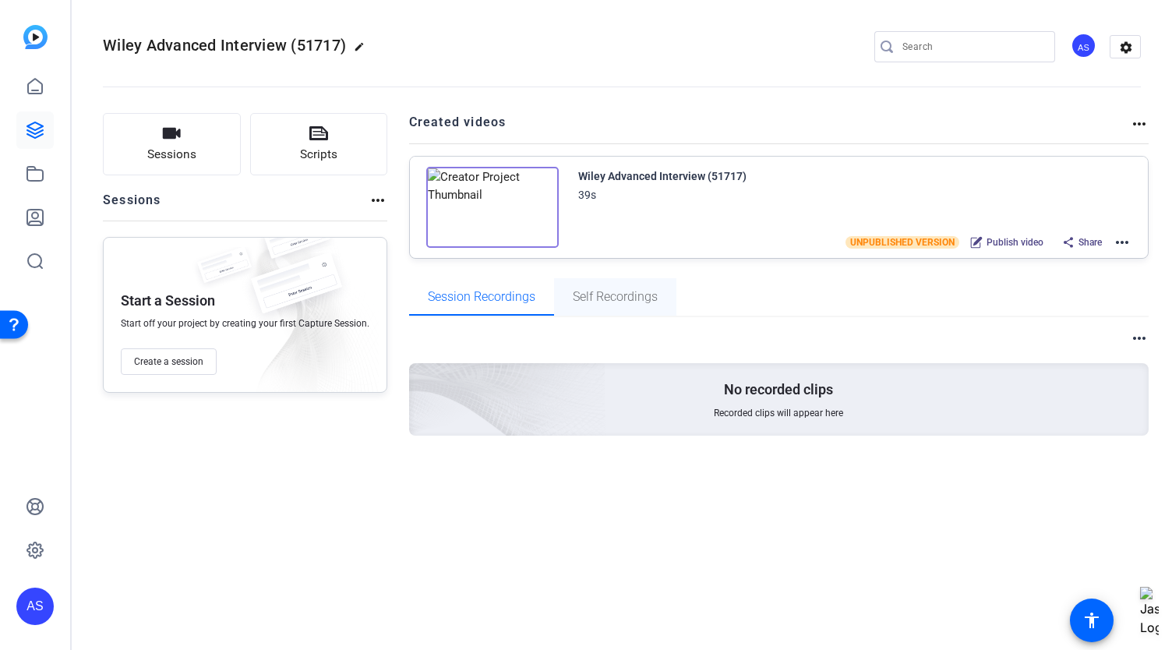
click at [620, 298] on span "Self Recordings" at bounding box center [615, 297] width 85 height 12
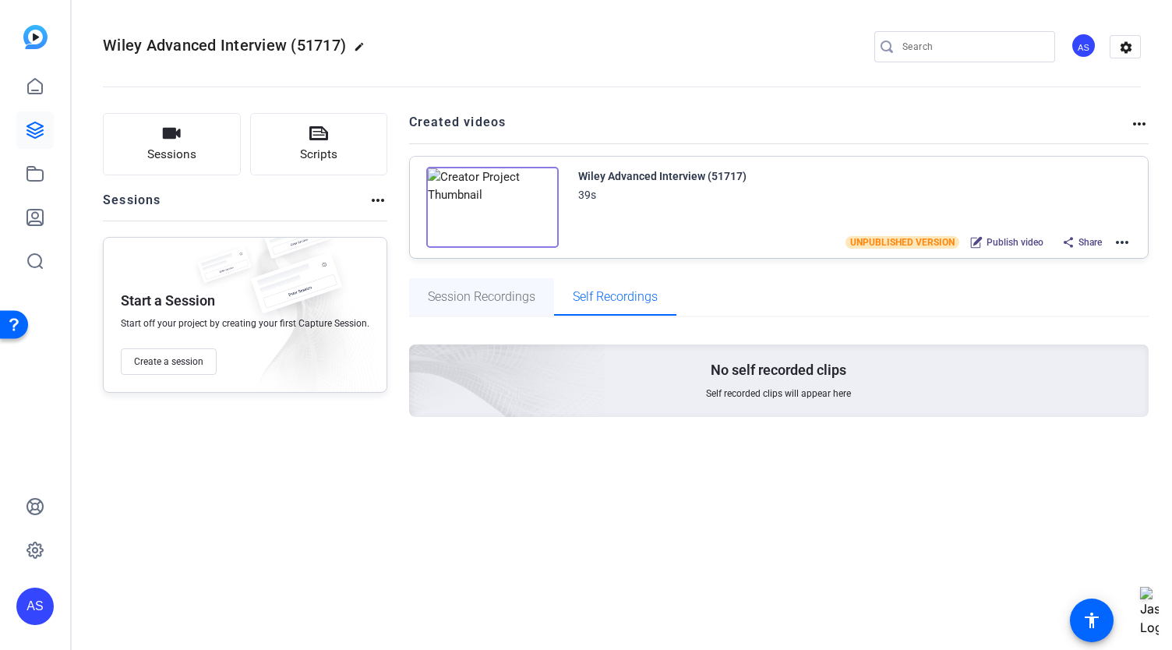
click at [531, 298] on div "Session Recordings" at bounding box center [481, 296] width 145 height 37
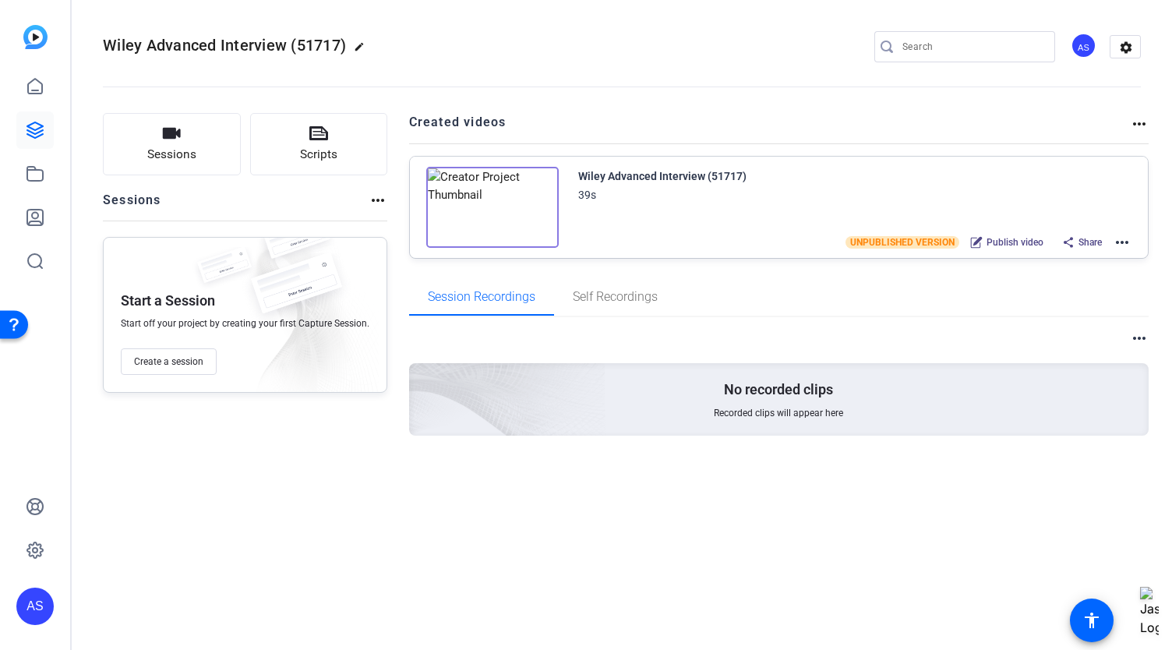
click at [369, 196] on mat-icon "more_horiz" at bounding box center [378, 200] width 19 height 19
click at [363, 196] on div at bounding box center [586, 325] width 1172 height 650
click at [24, 171] on link at bounding box center [34, 173] width 37 height 37
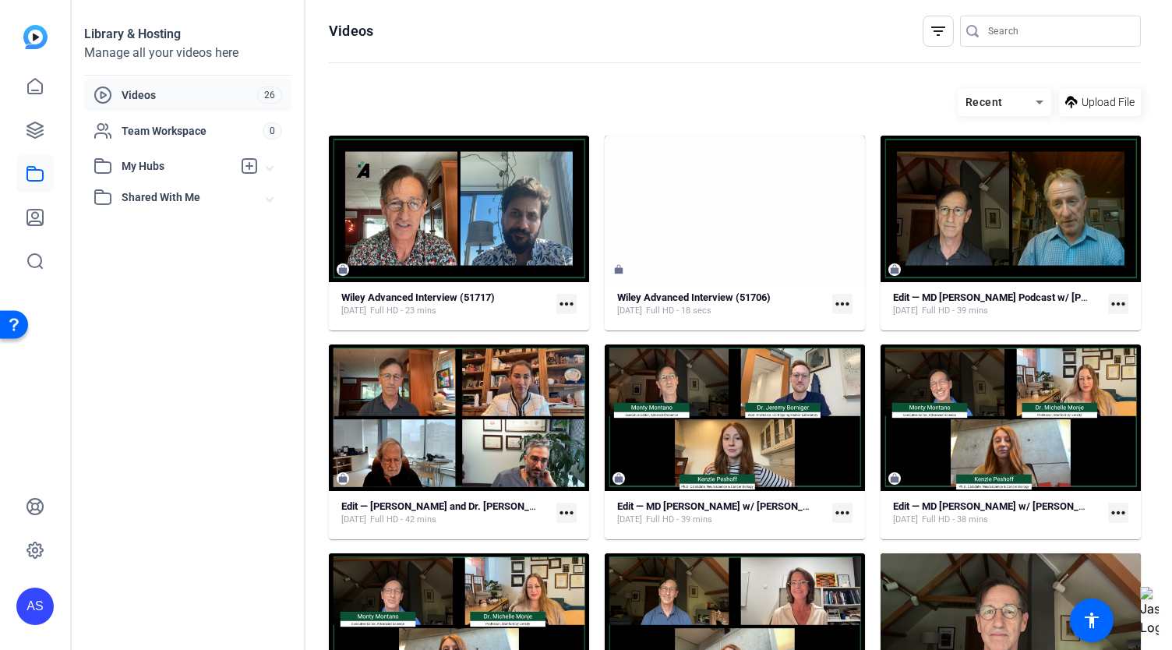
click at [151, 90] on span "Videos" at bounding box center [190, 95] width 136 height 16
click at [30, 87] on icon at bounding box center [35, 86] width 19 height 19
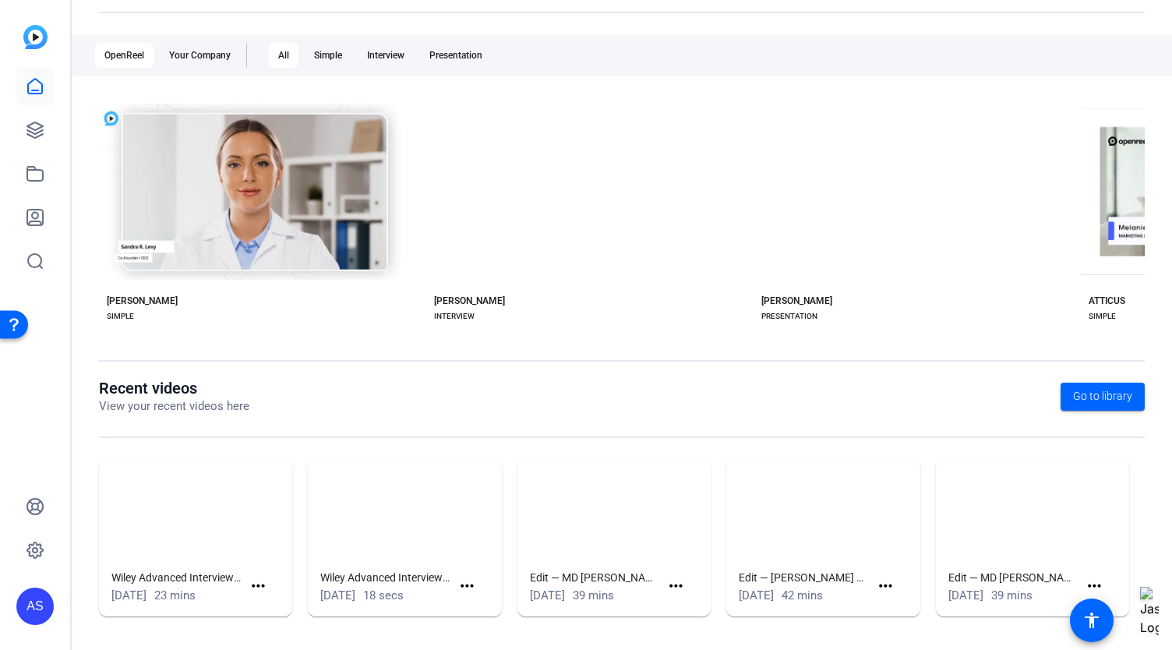
scroll to position [235, 0]
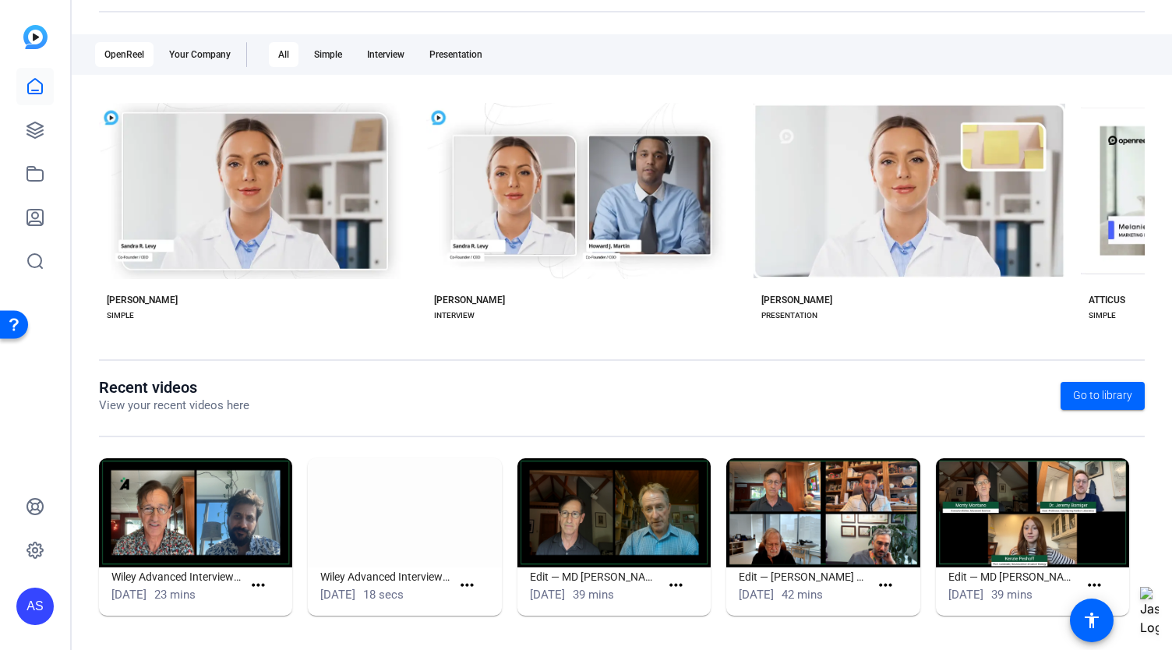
click at [237, 513] on img at bounding box center [195, 512] width 193 height 109
click at [231, 543] on img at bounding box center [195, 512] width 193 height 109
click at [261, 581] on mat-icon "more_horiz" at bounding box center [258, 585] width 19 height 19
click at [273, 608] on span "View" at bounding box center [290, 607] width 62 height 19
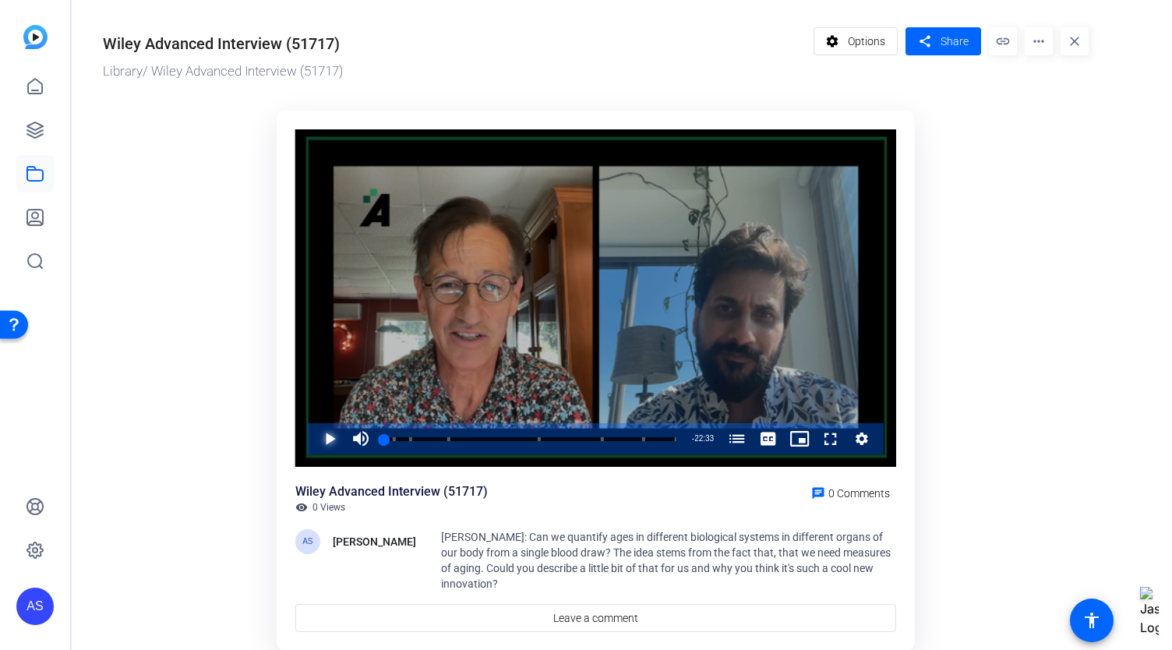
click at [314, 436] on span "Video Player" at bounding box center [314, 438] width 0 height 31
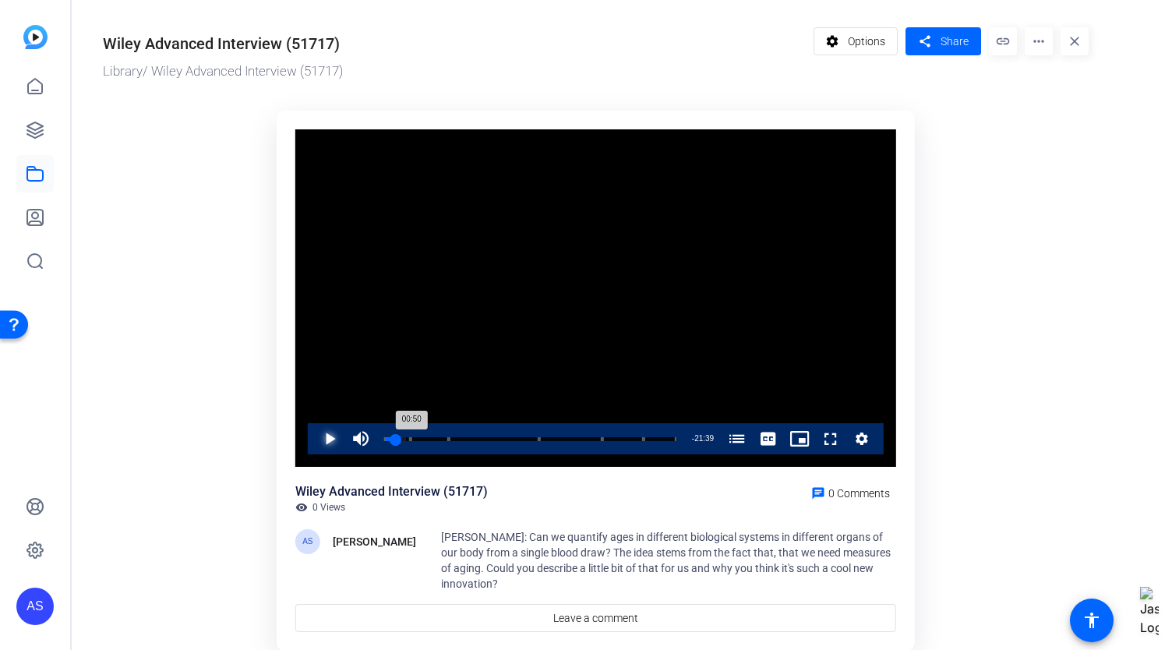
click at [396, 441] on div "00:50" at bounding box center [390, 439] width 12 height 4
drag, startPoint x: 396, startPoint y: 441, endPoint x: 413, endPoint y: 440, distance: 17.2
click at [397, 440] on div "00:57" at bounding box center [390, 439] width 12 height 4
click at [1039, 37] on mat-icon "more_horiz" at bounding box center [1039, 41] width 28 height 28
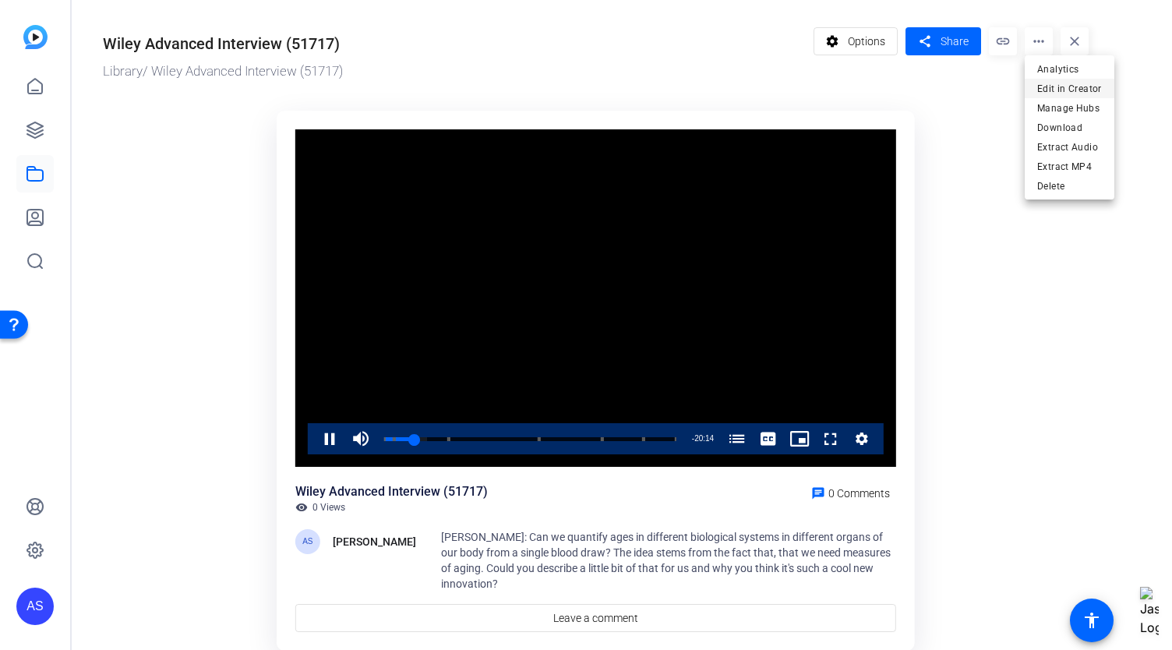
click at [1041, 89] on span "Edit in Creator" at bounding box center [1069, 88] width 65 height 19
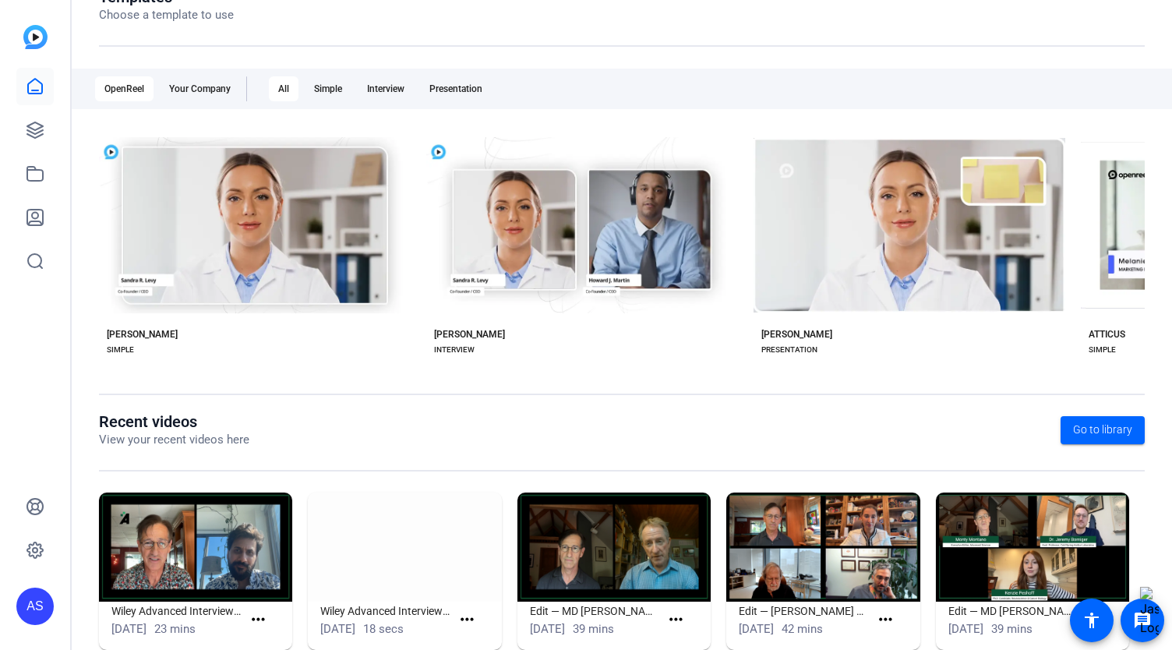
scroll to position [235, 0]
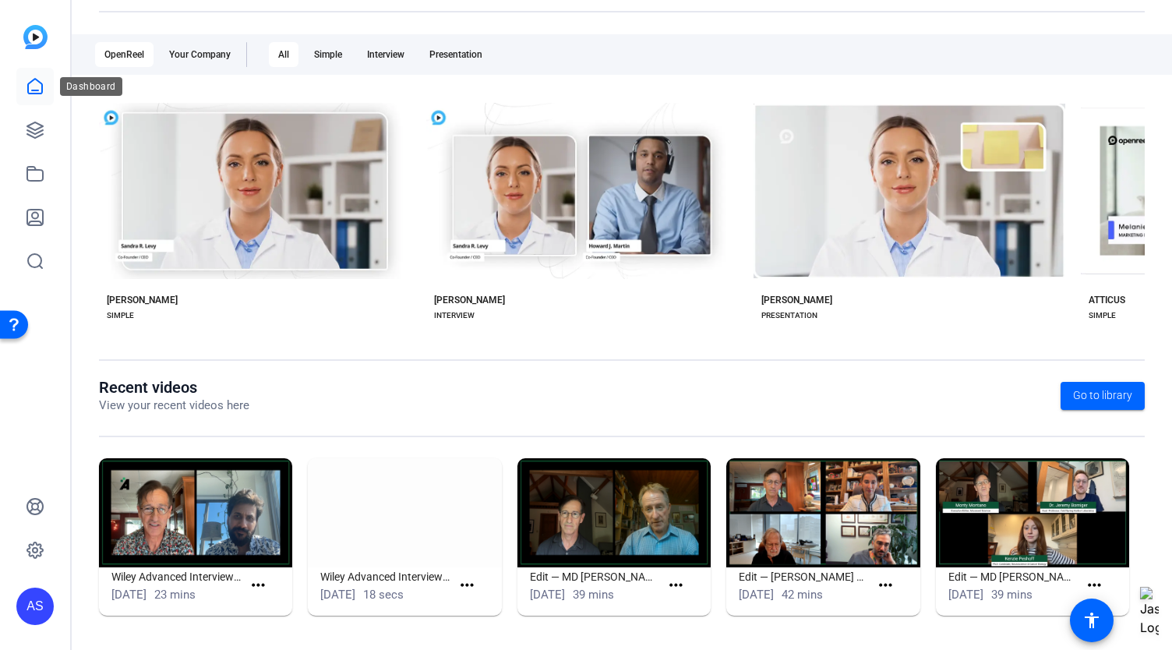
click at [32, 83] on icon at bounding box center [35, 86] width 19 height 19
click at [30, 125] on icon at bounding box center [35, 130] width 16 height 16
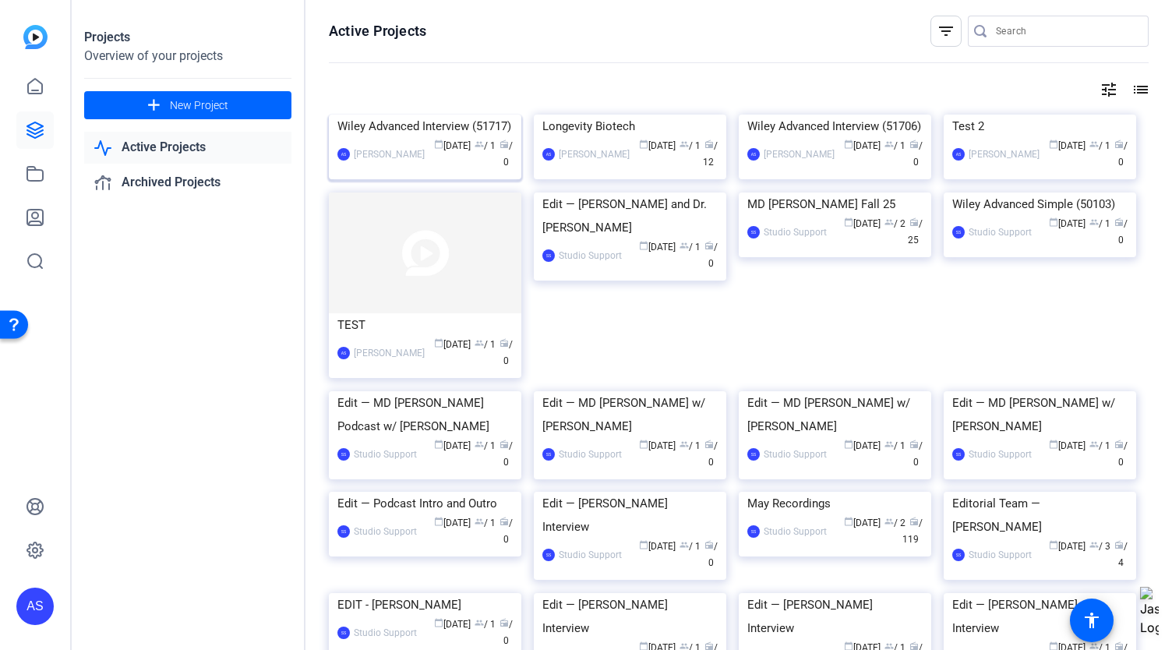
click at [456, 115] on img at bounding box center [425, 115] width 192 height 0
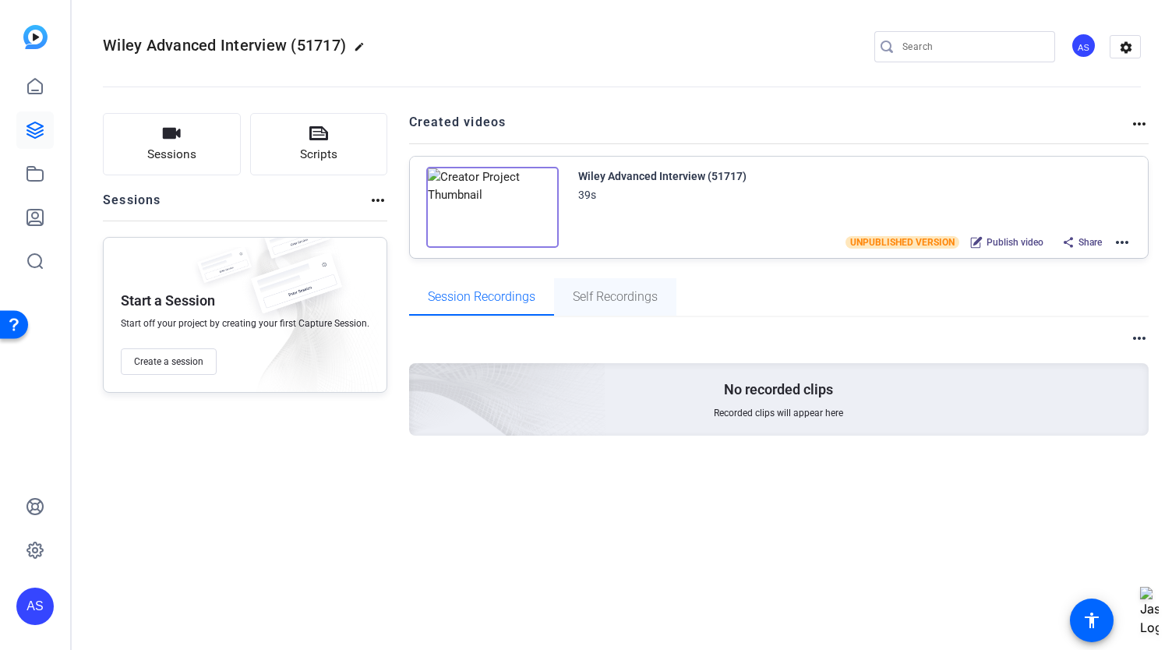
click at [626, 295] on span "Self Recordings" at bounding box center [615, 297] width 85 height 12
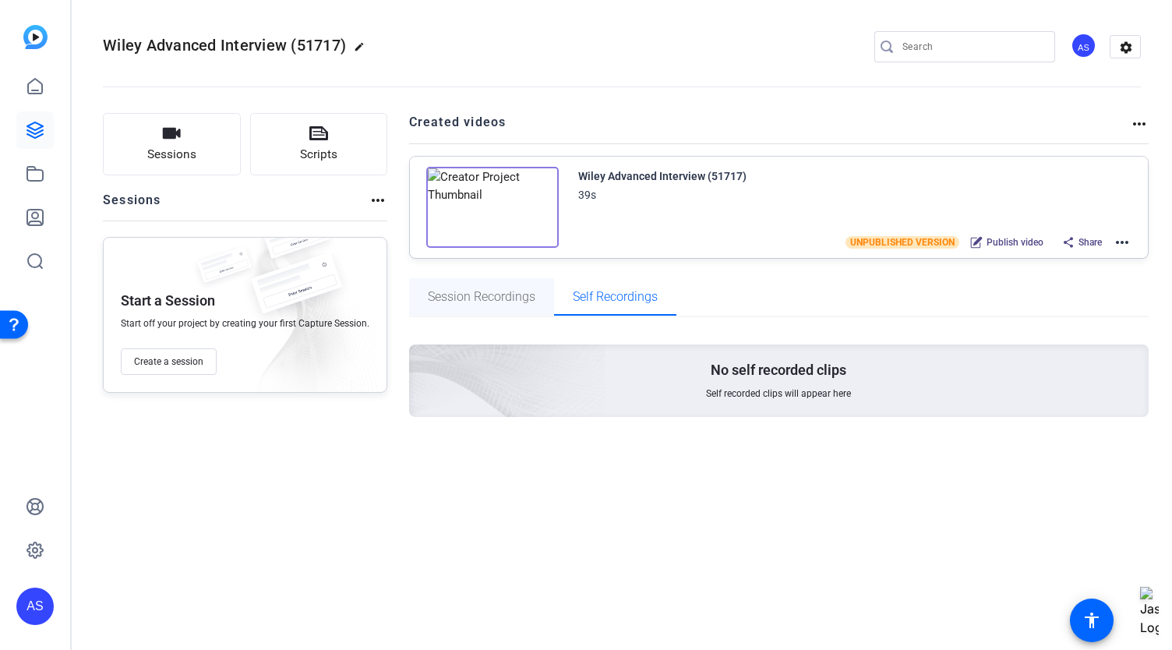
click at [517, 292] on span "Session Recordings" at bounding box center [482, 297] width 108 height 12
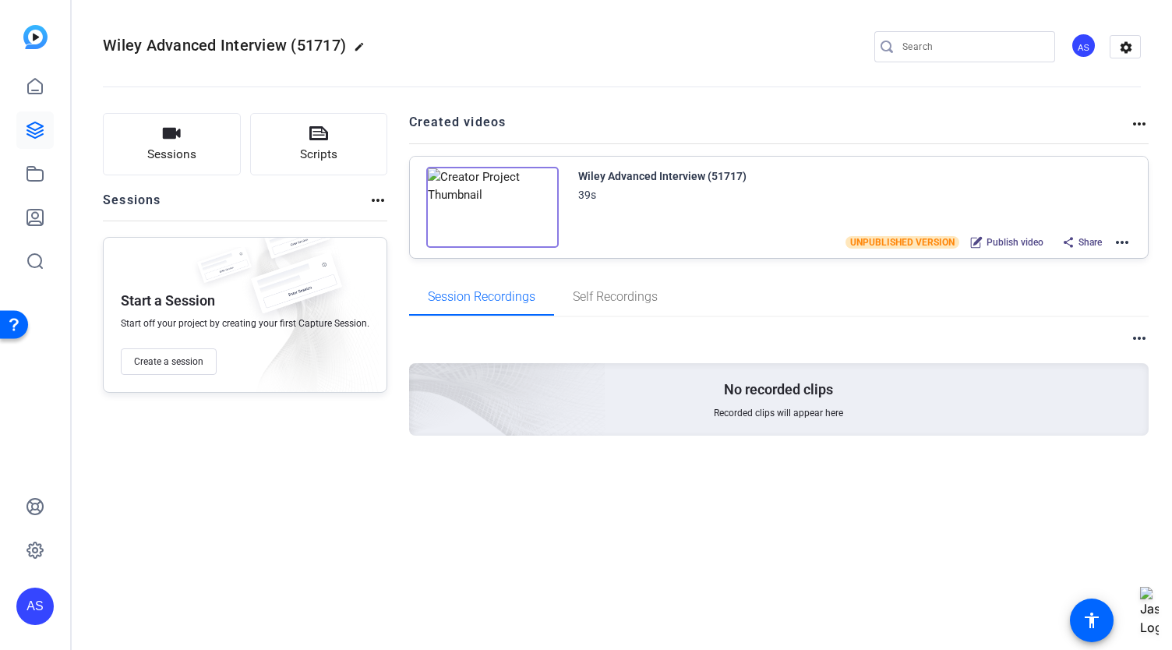
click at [1120, 238] on mat-icon "more_horiz" at bounding box center [1122, 242] width 19 height 19
click at [1120, 238] on div at bounding box center [586, 325] width 1172 height 650
click at [528, 207] on img at bounding box center [492, 207] width 132 height 81
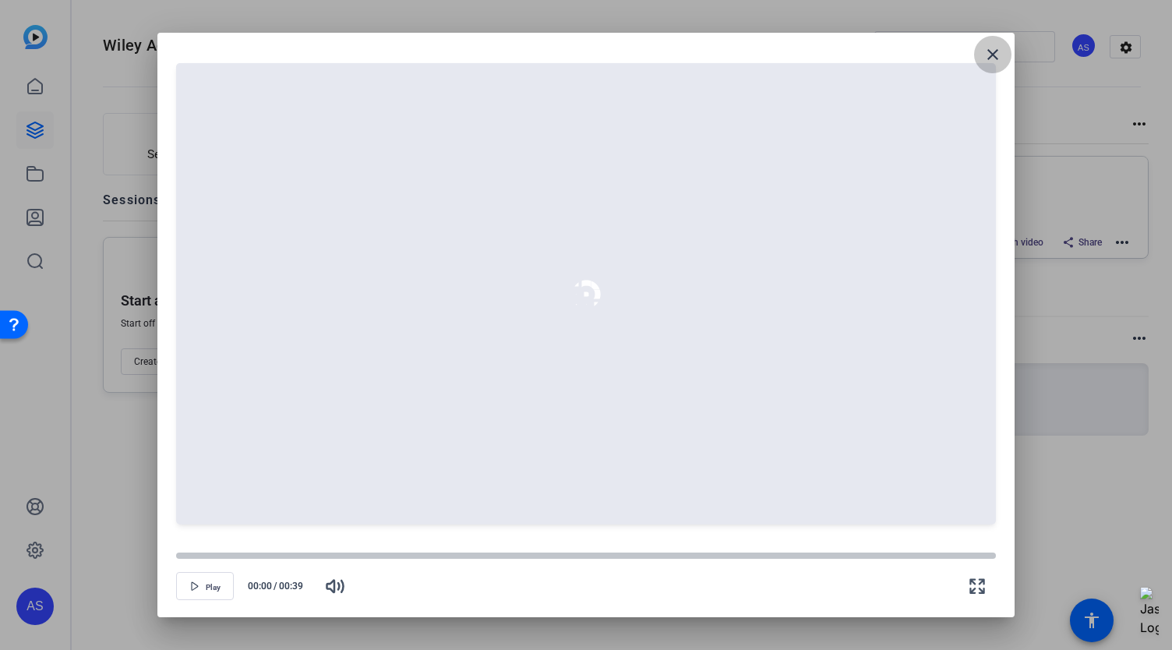
click at [998, 48] on mat-icon "close" at bounding box center [992, 54] width 19 height 19
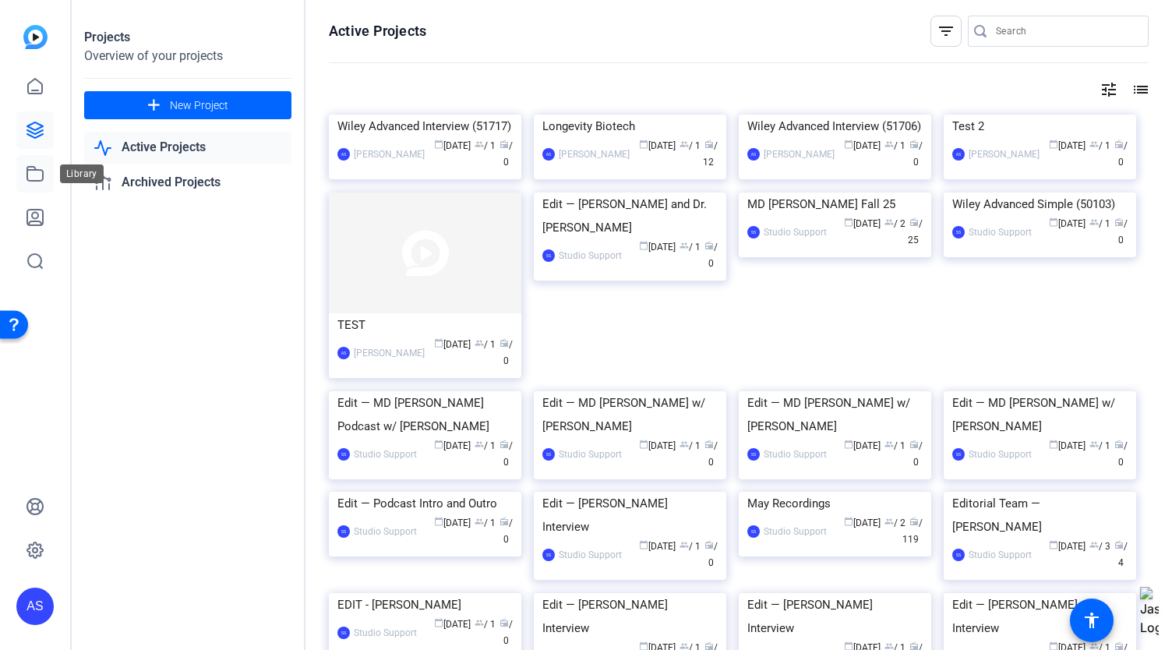
click at [41, 175] on icon at bounding box center [35, 173] width 19 height 19
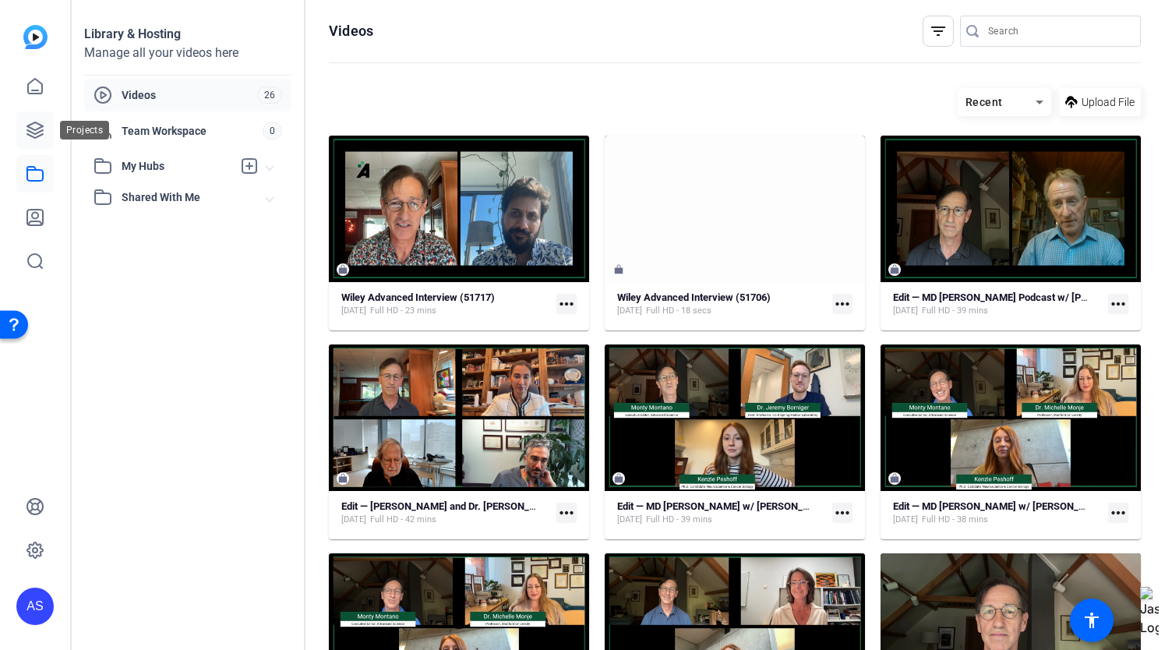
click at [30, 129] on icon at bounding box center [35, 130] width 19 height 19
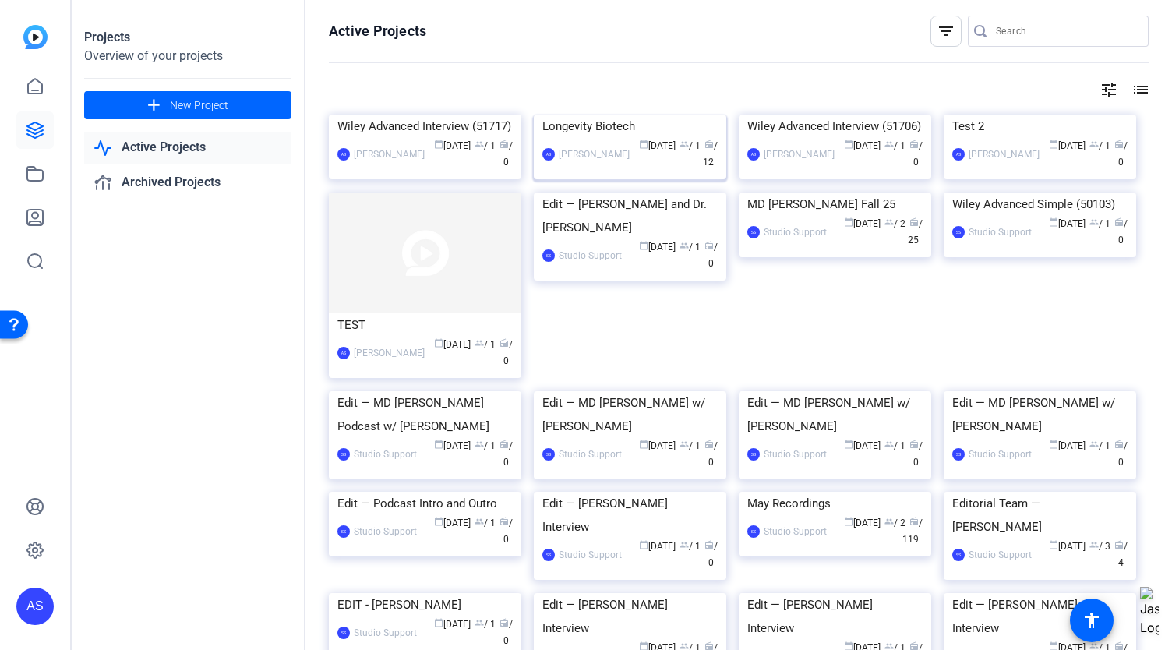
click at [589, 138] on div "Longevity Biotech" at bounding box center [629, 126] width 175 height 23
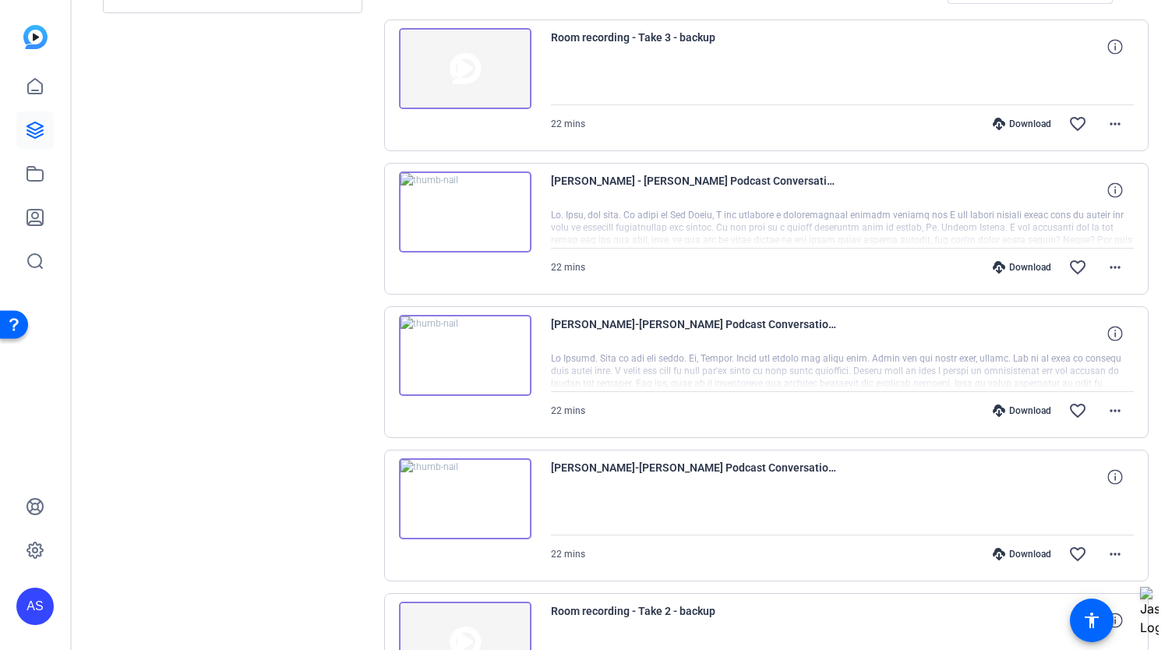
scroll to position [390, 0]
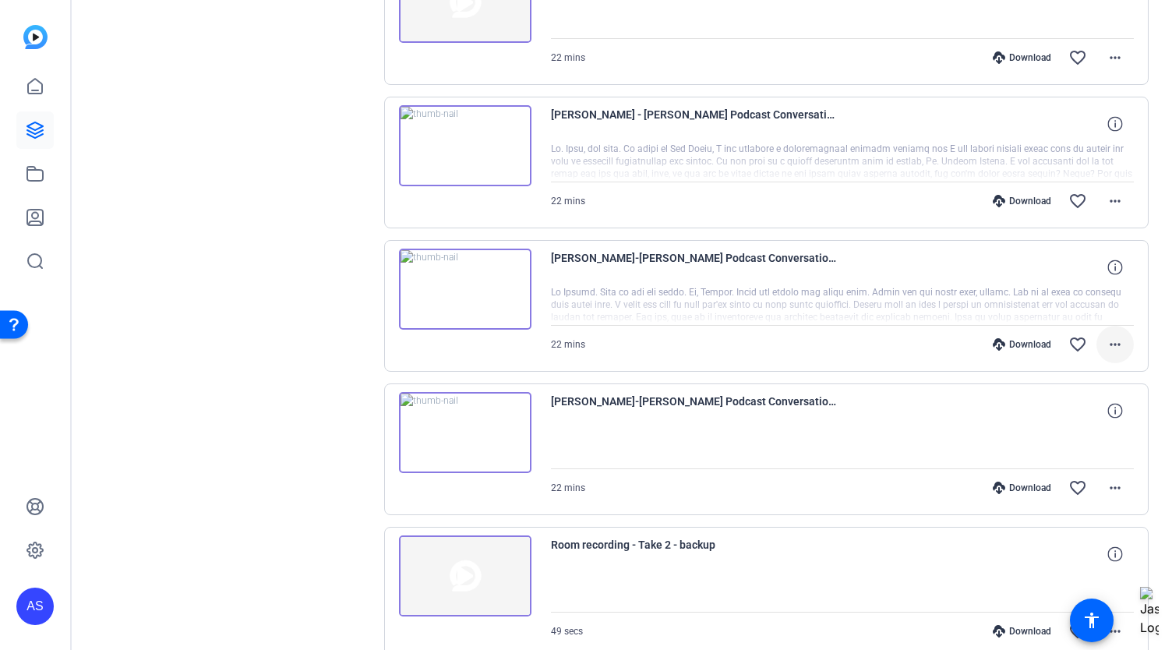
click at [1108, 348] on mat-icon "more_horiz" at bounding box center [1115, 344] width 19 height 19
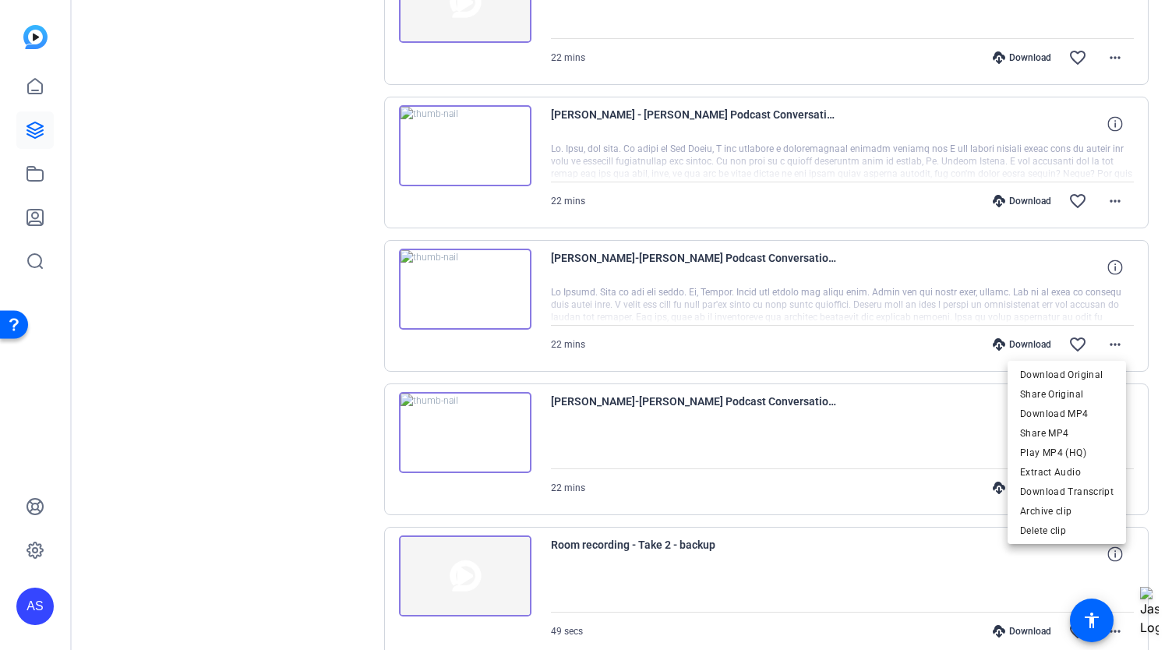
click at [333, 225] on div at bounding box center [586, 325] width 1172 height 650
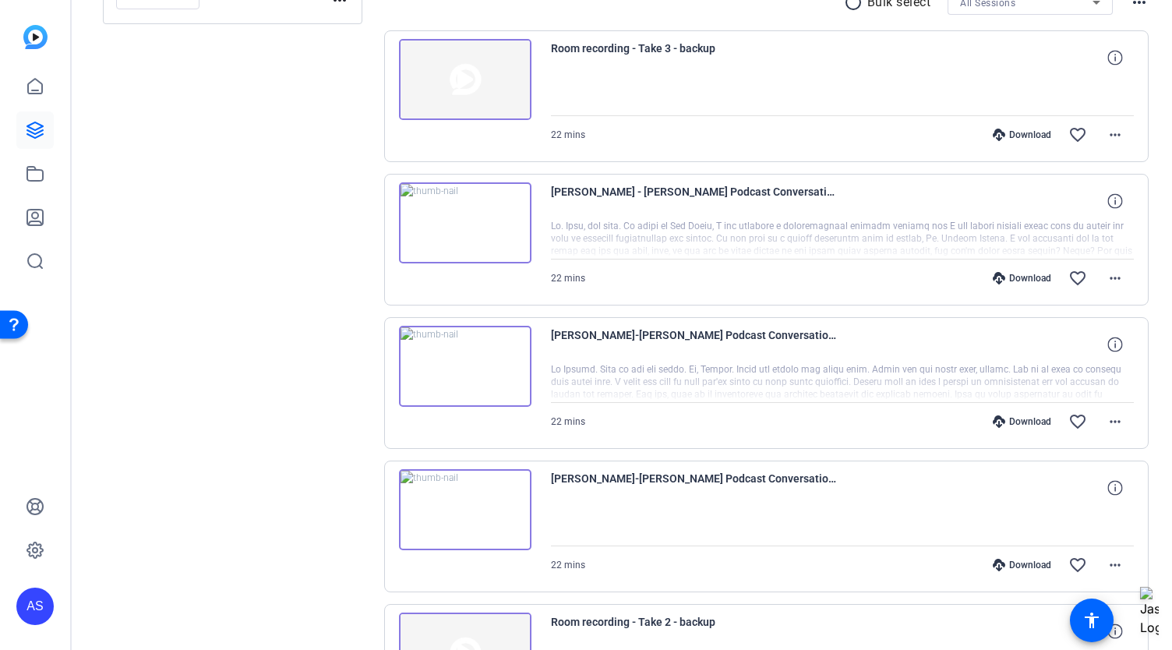
scroll to position [312, 0]
click at [464, 351] on img at bounding box center [465, 366] width 132 height 81
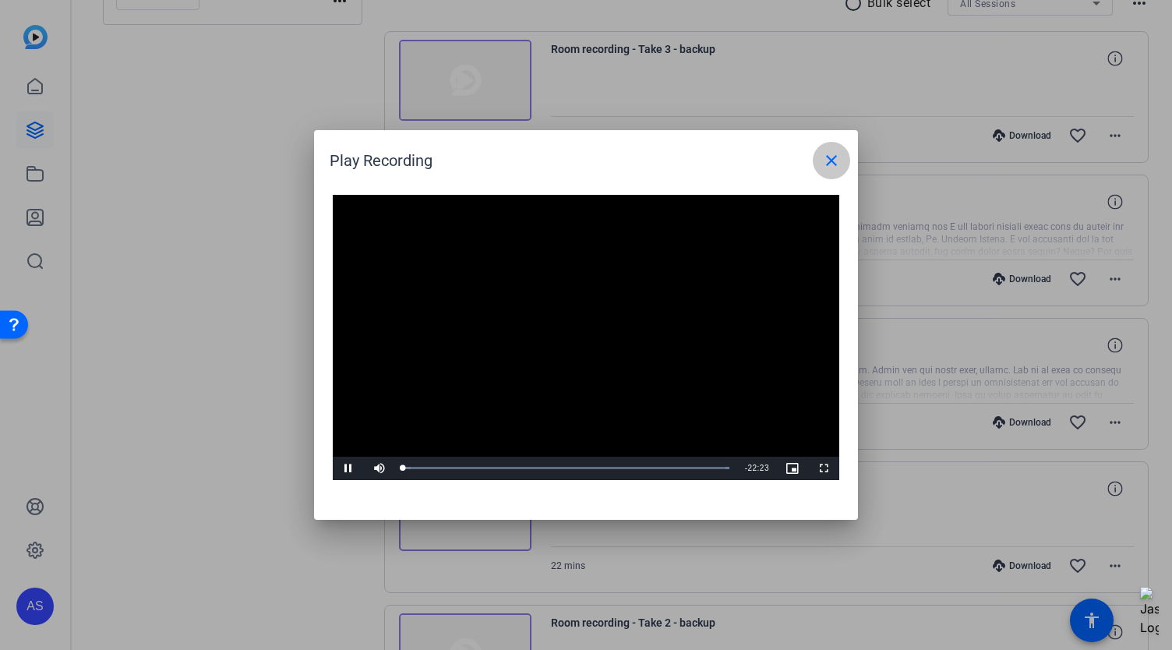
click at [832, 163] on mat-icon "close" at bounding box center [831, 160] width 19 height 19
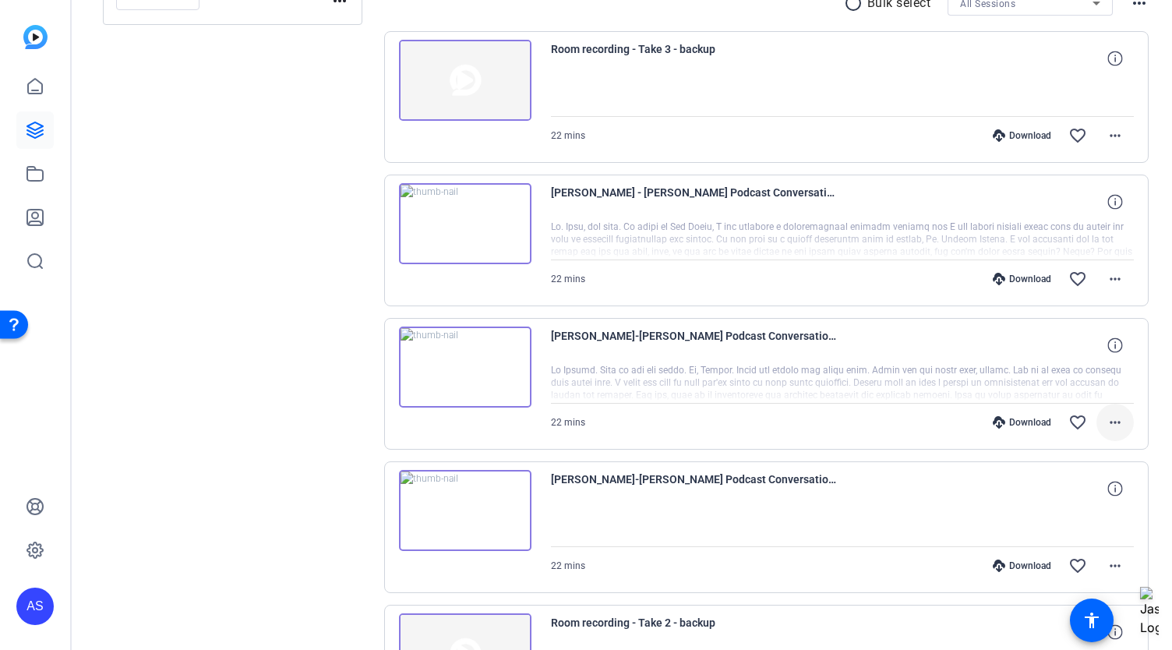
click at [1113, 424] on mat-icon "more_horiz" at bounding box center [1115, 422] width 19 height 19
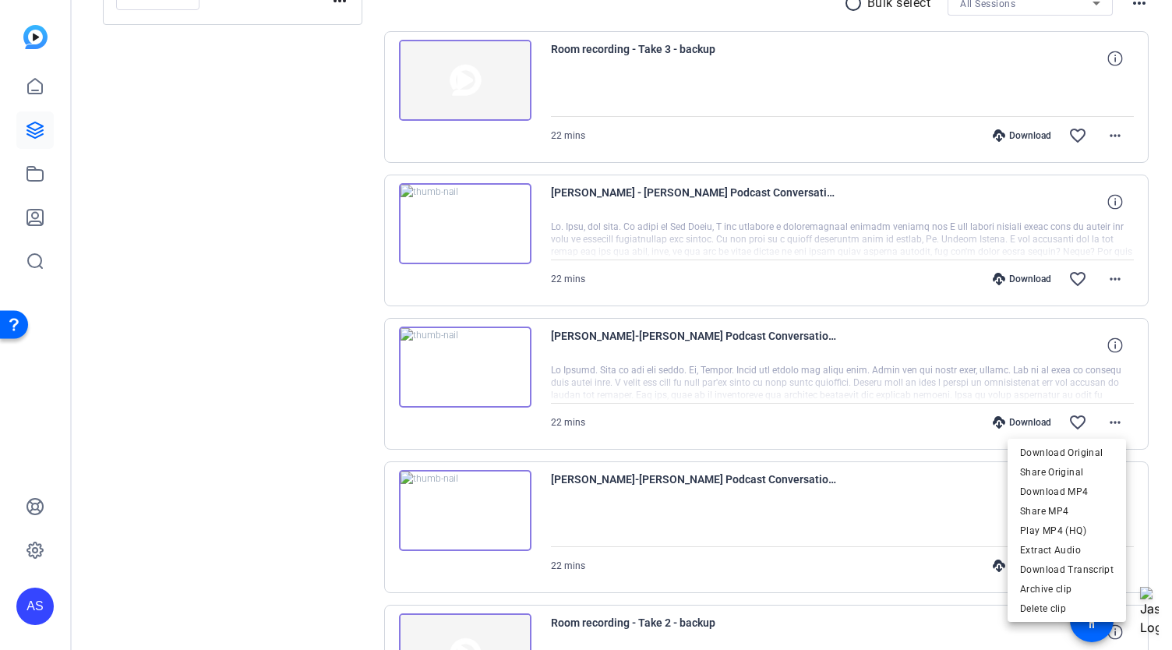
click at [294, 229] on div at bounding box center [586, 325] width 1172 height 650
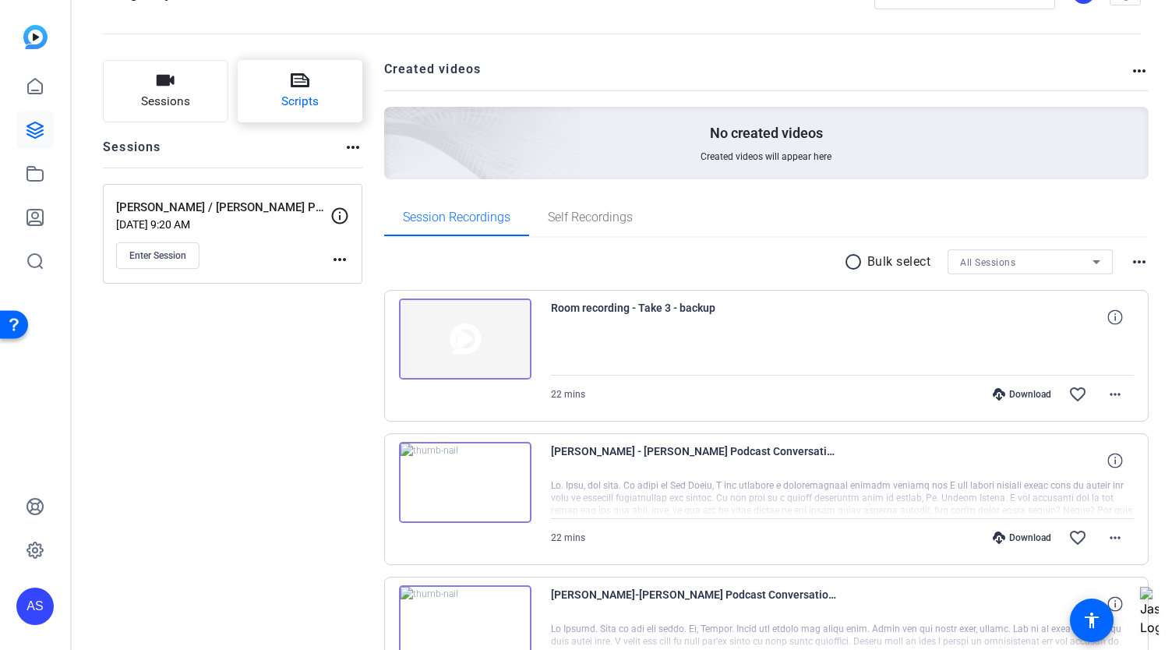
scroll to position [0, 0]
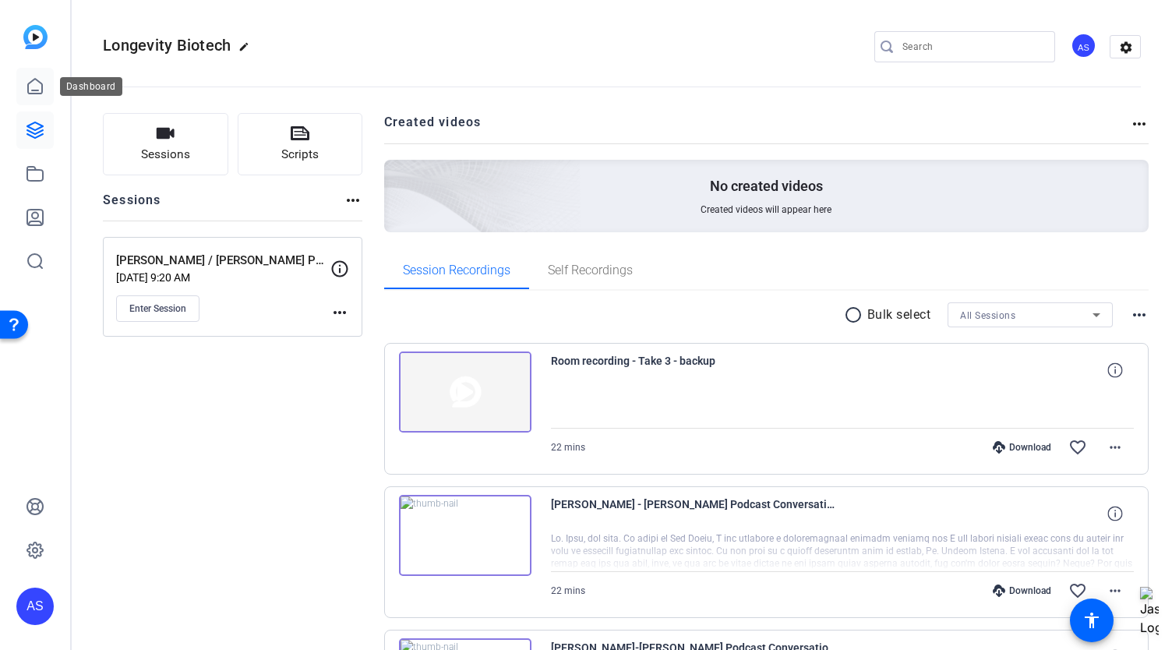
click at [37, 83] on icon at bounding box center [35, 86] width 19 height 19
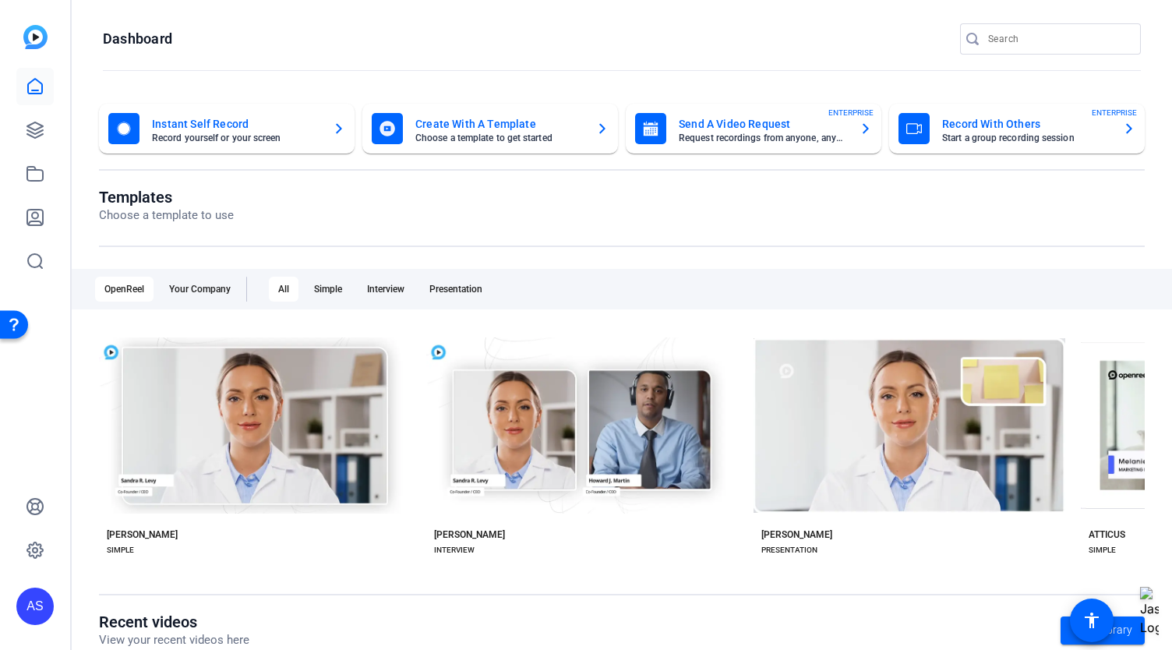
click at [467, 118] on mat-card-title "Create With A Template" at bounding box center [499, 124] width 168 height 19
click at [509, 118] on mat-card-title "Create With A Template" at bounding box center [499, 124] width 168 height 19
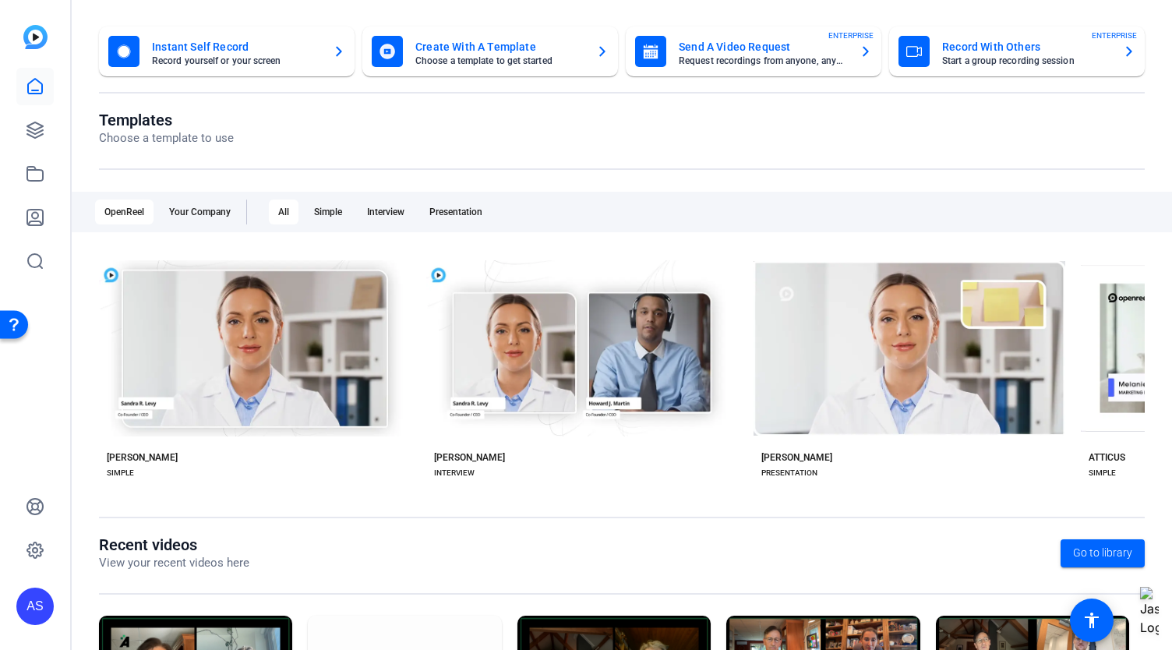
scroll to position [234, 0]
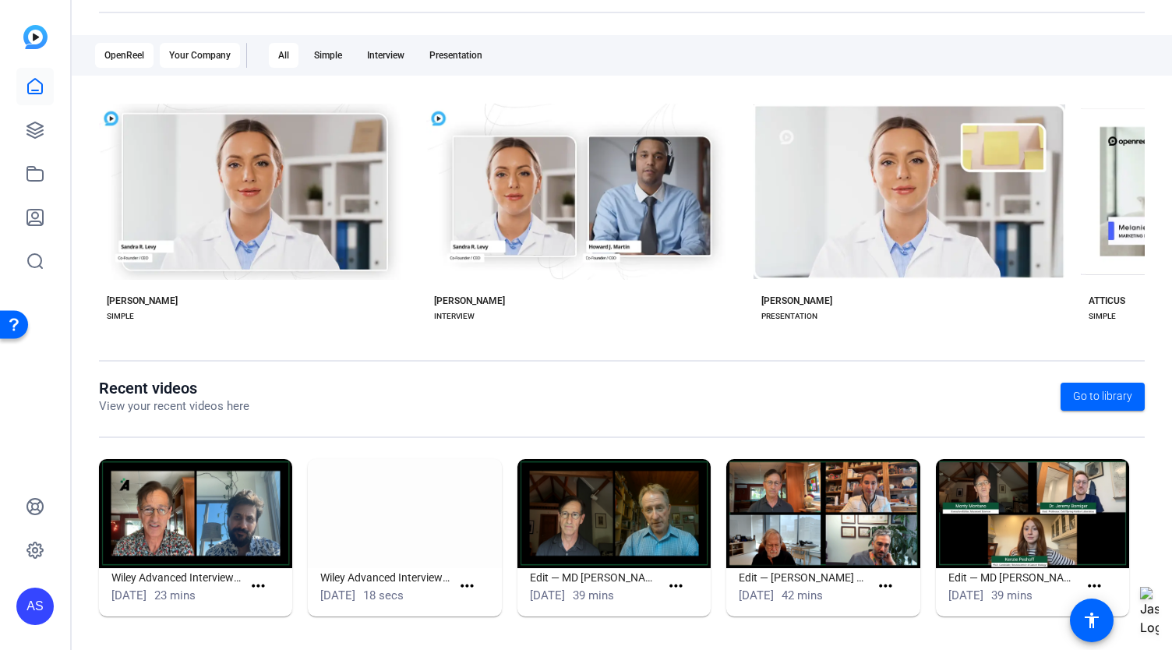
click at [224, 58] on div "Your Company" at bounding box center [200, 55] width 80 height 25
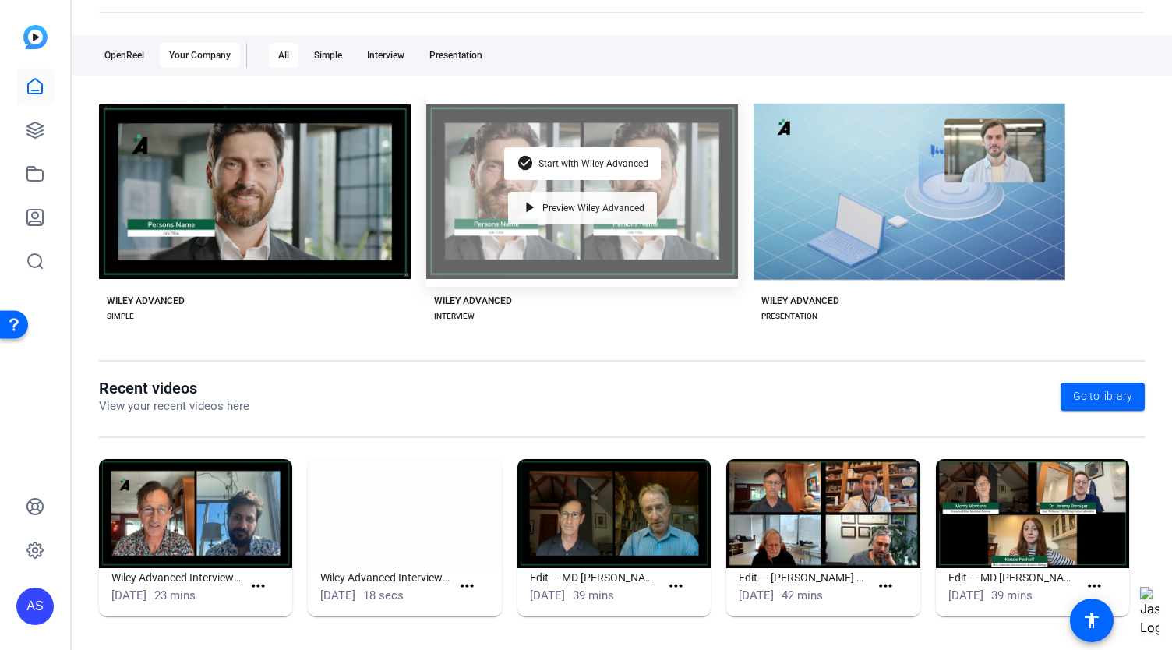
click at [559, 200] on div "play_arrow Preview Wiley Advanced" at bounding box center [582, 208] width 149 height 33
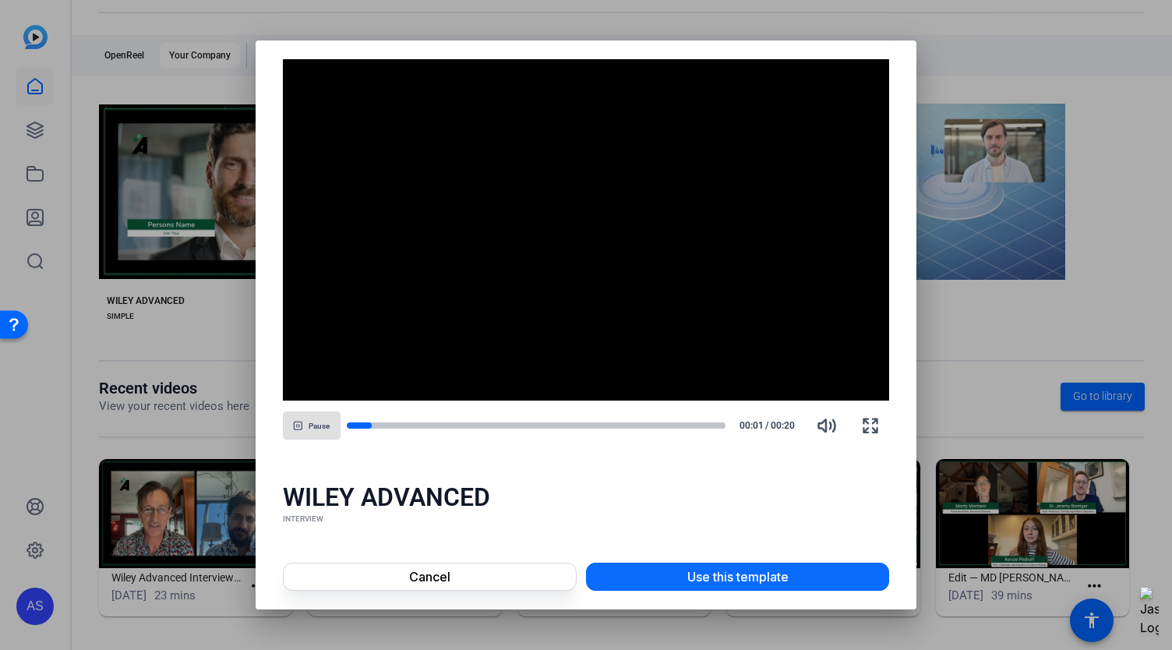
click at [645, 566] on span at bounding box center [738, 576] width 302 height 37
